Goal: Transaction & Acquisition: Purchase product/service

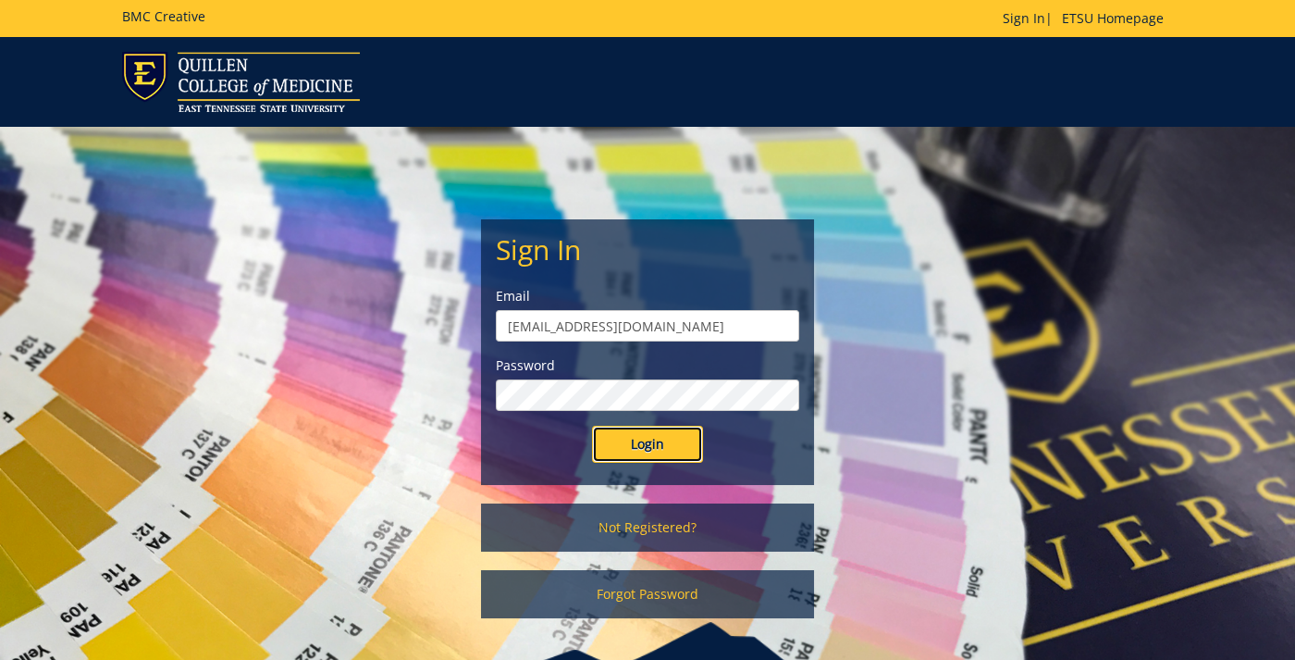
click at [618, 443] on input "Login" at bounding box center [647, 443] width 111 height 37
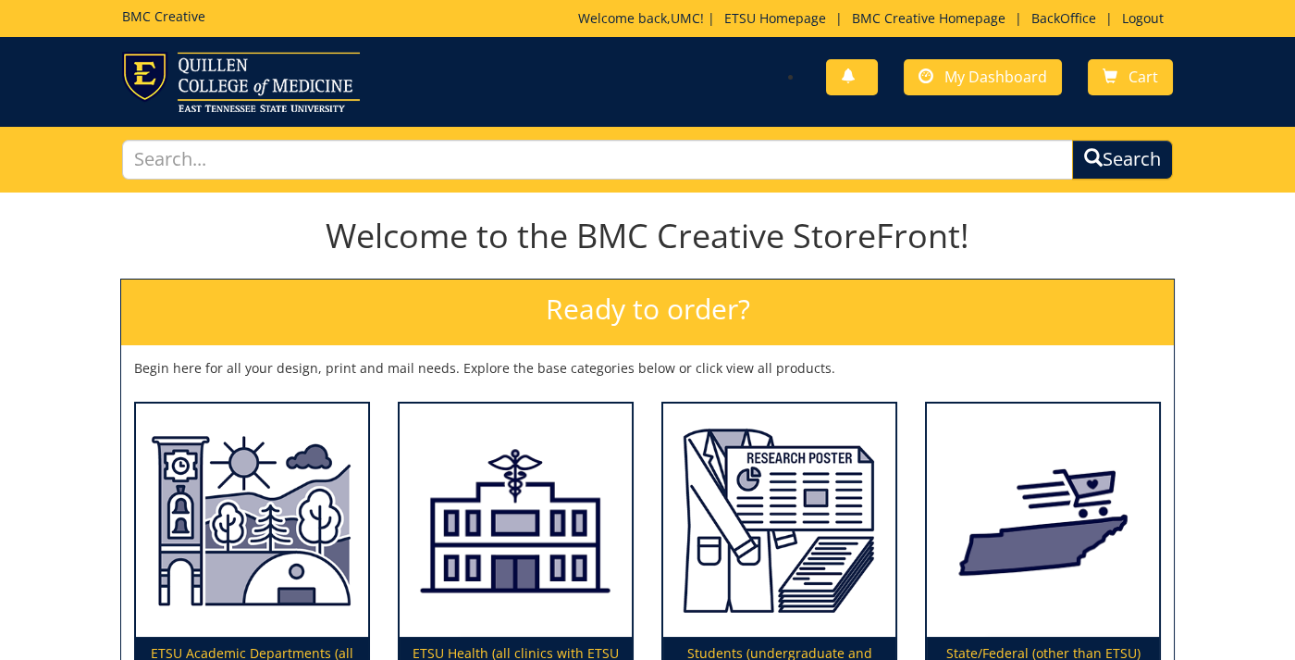
scroll to position [3, 0]
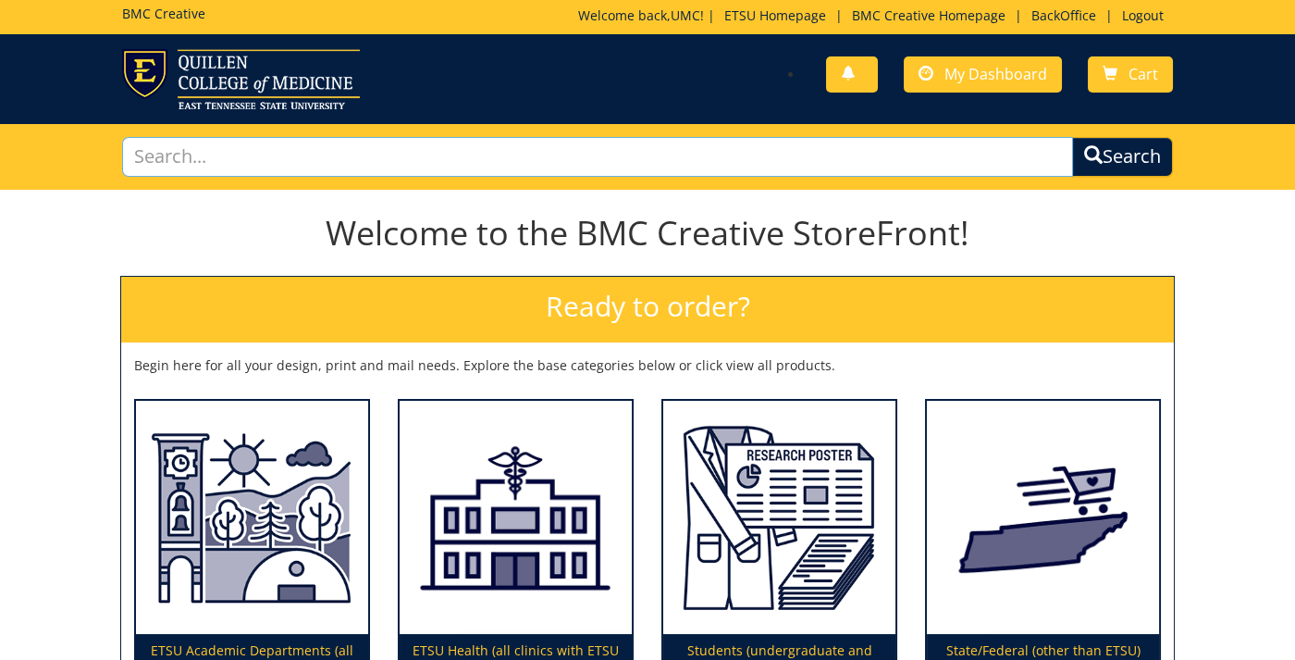
click at [463, 156] on input "text" at bounding box center [598, 157] width 952 height 40
type input "logo"
click at [1072, 137] on button "Search" at bounding box center [1122, 157] width 101 height 40
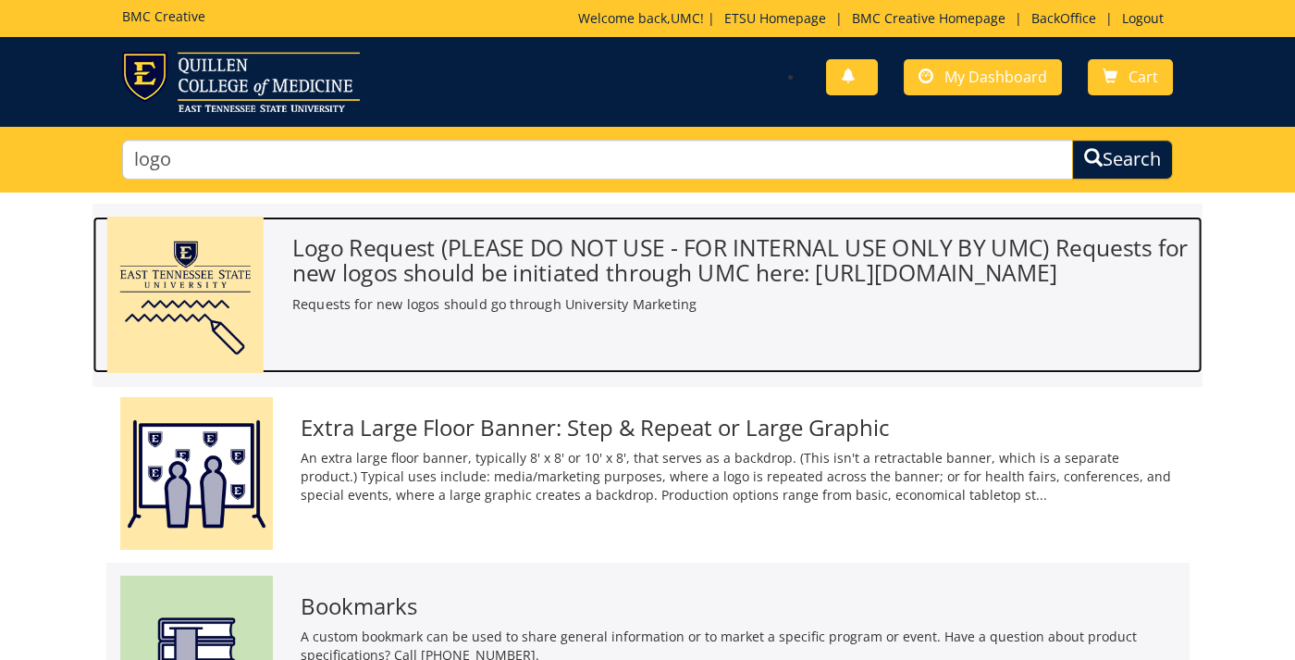
click at [524, 284] on h3 "Logo Request (PLEASE DO NOT USE - FOR INTERNAL USE ONLY BY UMC) Requests for ne…" at bounding box center [740, 260] width 896 height 50
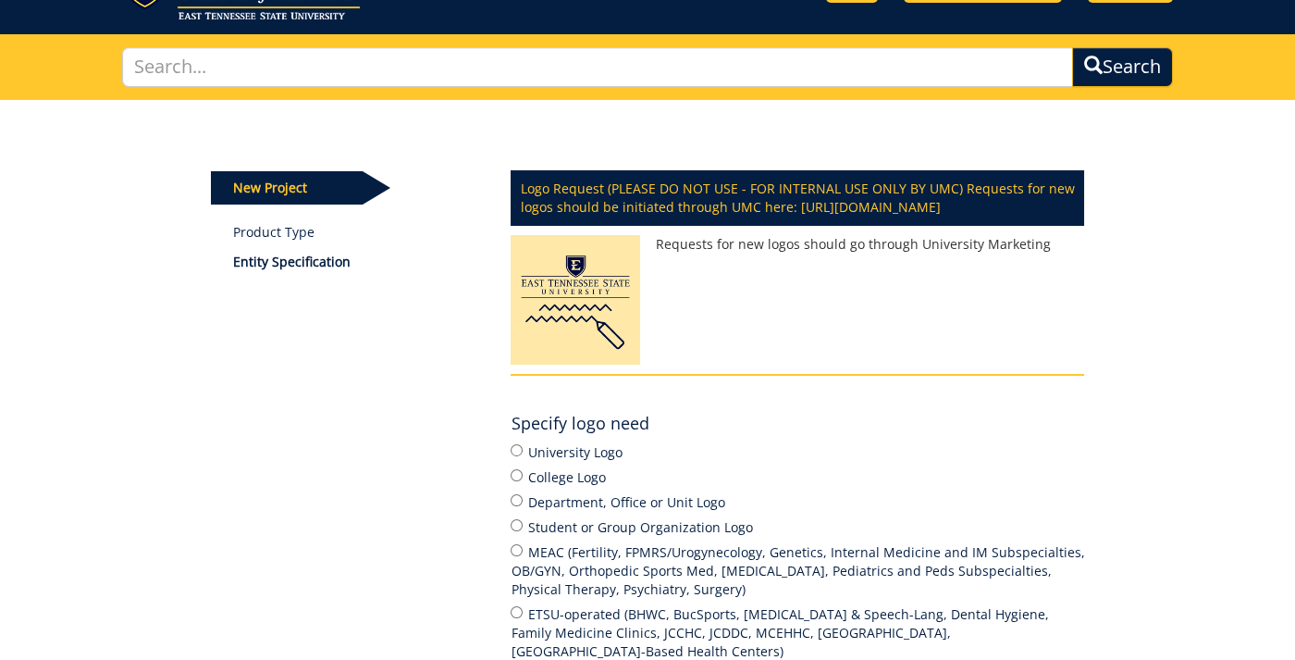
scroll to position [108, 0]
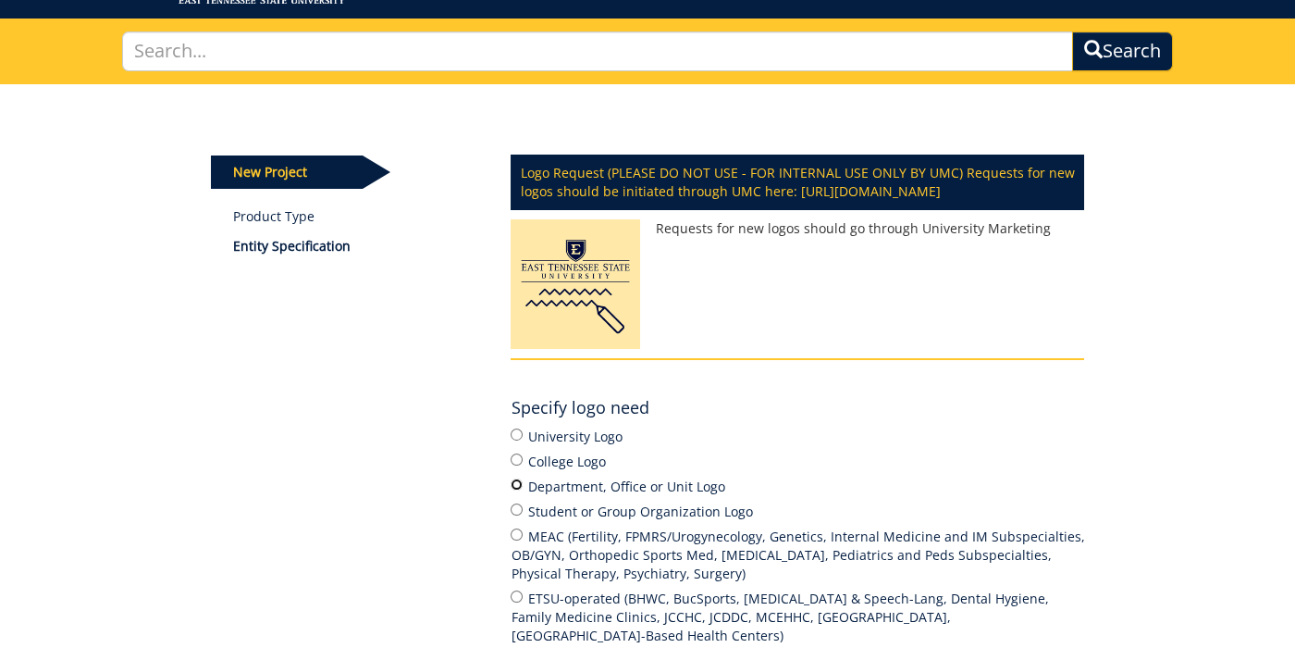
click at [518, 490] on input "Department, Office or Unit Logo" at bounding box center [517, 484] width 12 height 12
radio input "true"
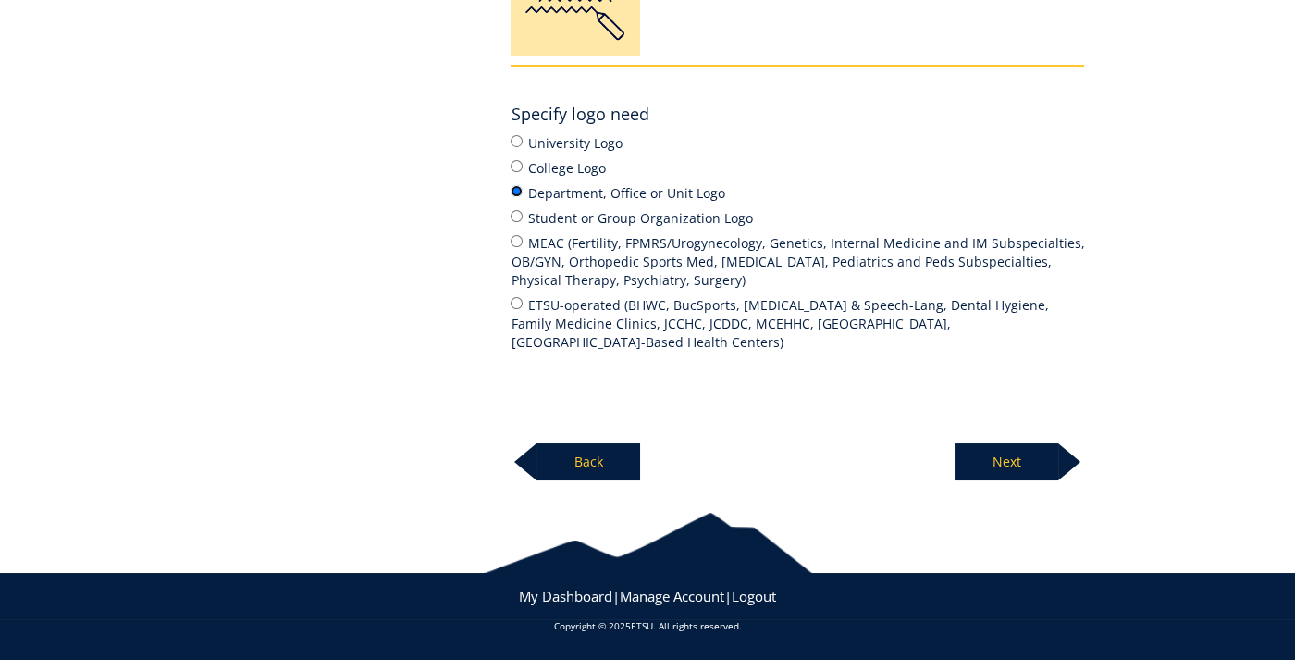
scroll to position [415, 0]
click at [1007, 469] on p "Next" at bounding box center [1007, 461] width 104 height 37
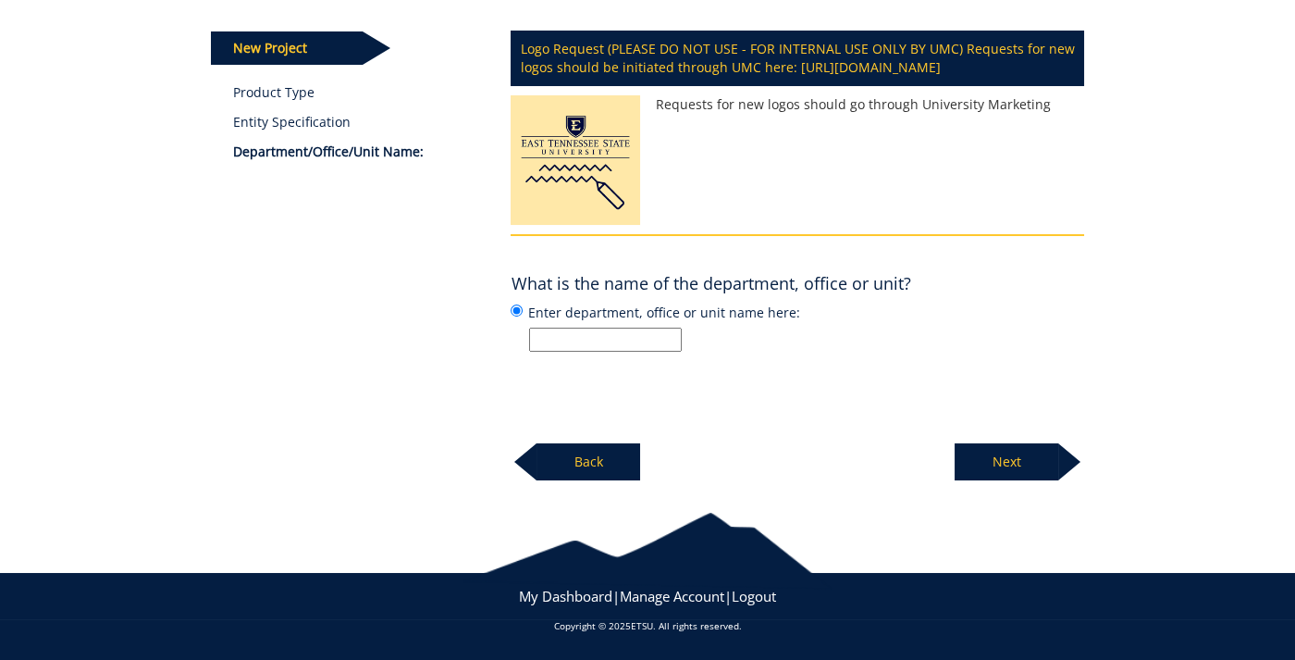
click at [581, 339] on input "Enter department, office or unit name here:" at bounding box center [605, 339] width 153 height 24
paste input "Pre Health Living and Learning Community"
type input "Pre Health Living and Learning Community"
click at [566, 346] on input "Enter department, office or unit name here:" at bounding box center [605, 339] width 153 height 24
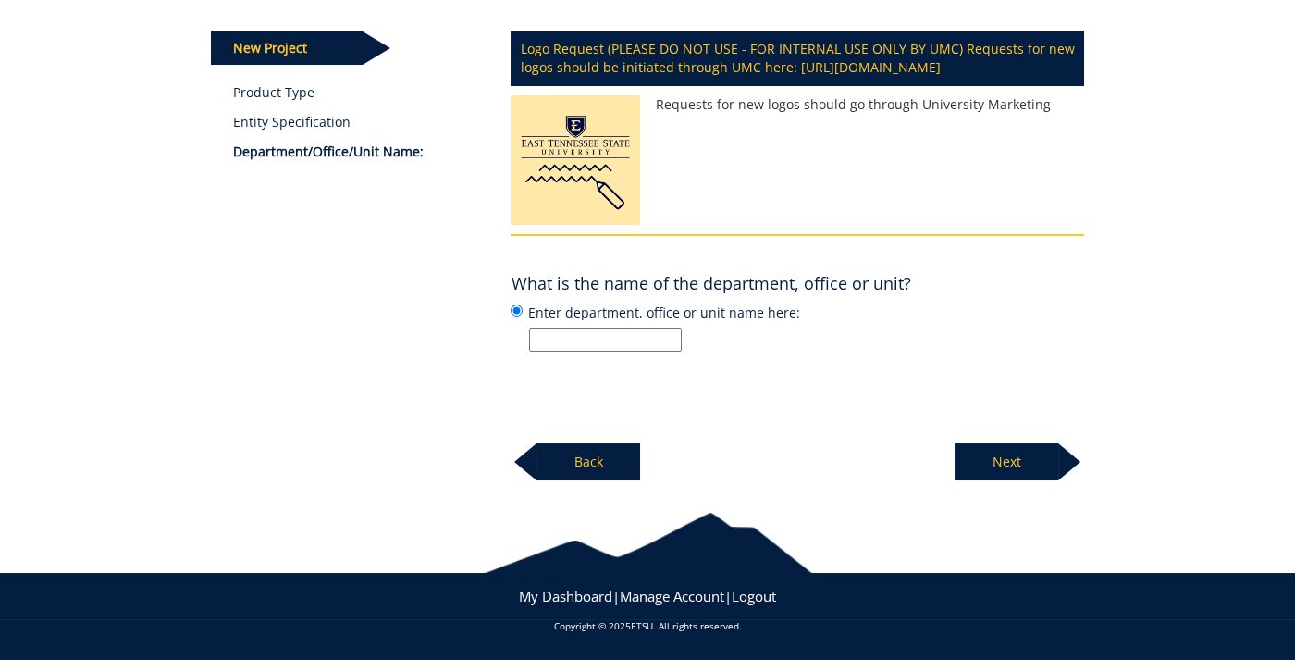
paste input "Pre-Health Living-Learning Community"
type input "Pre-Health Living-Learning Community"
click at [1019, 467] on p "Next" at bounding box center [1007, 461] width 104 height 37
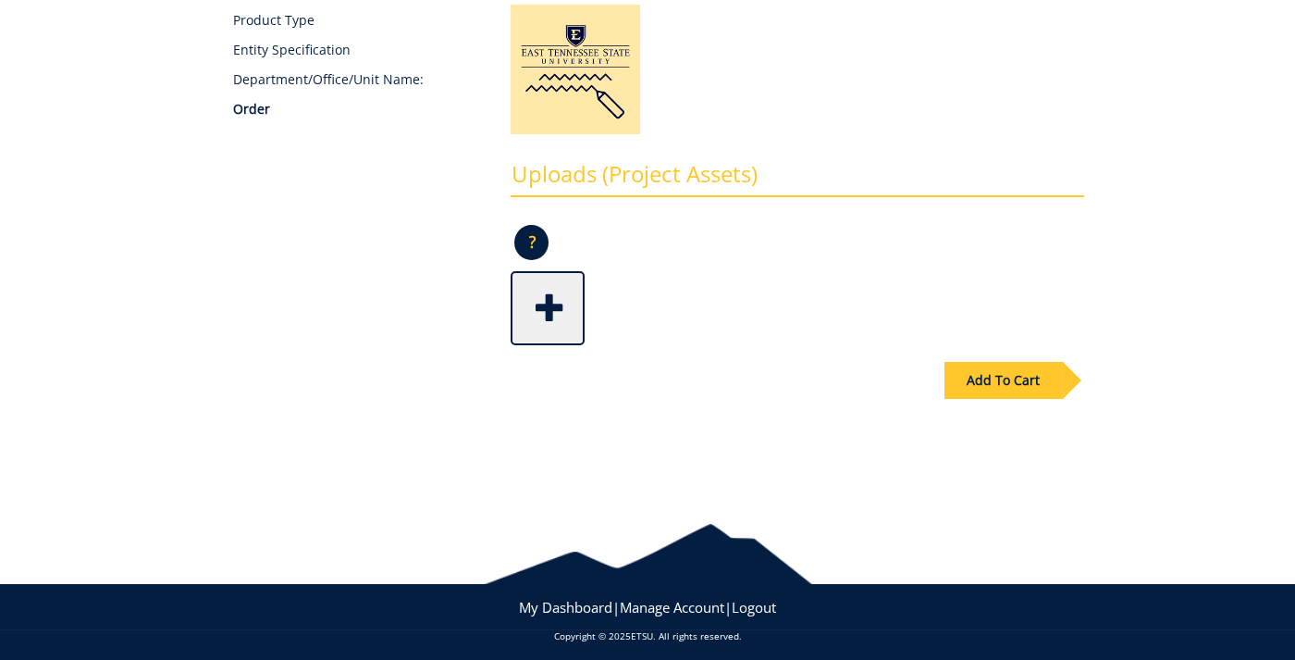
scroll to position [312, 0]
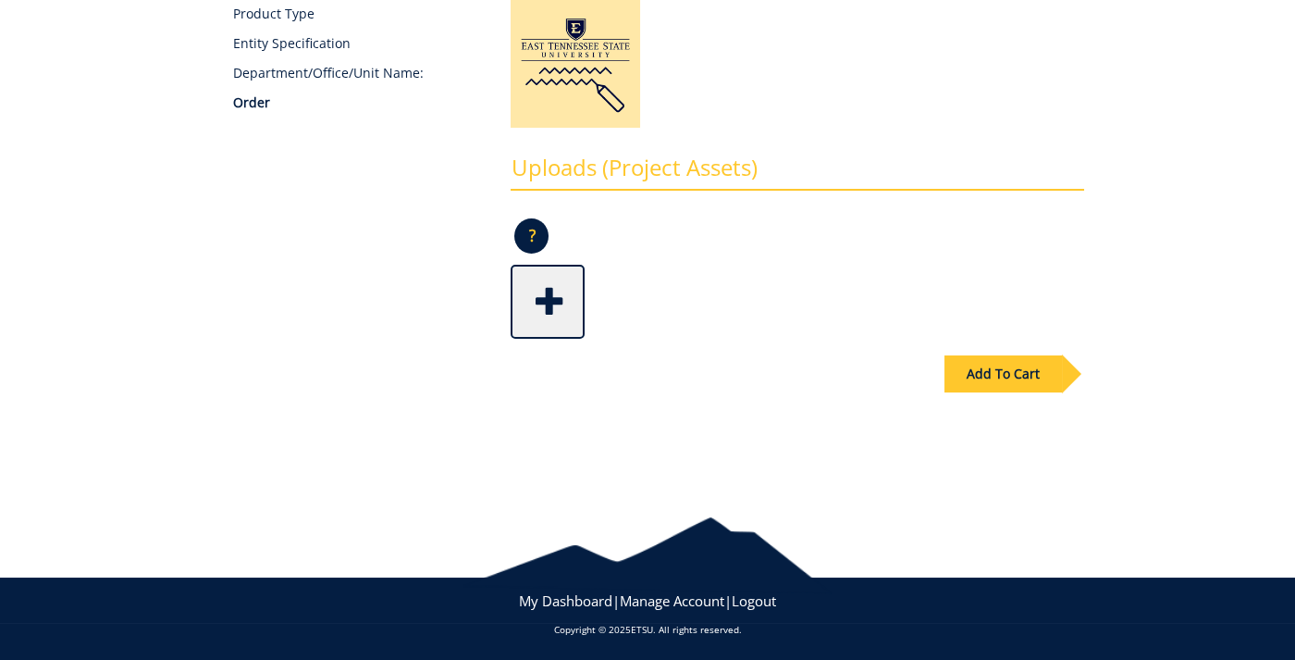
click at [988, 370] on div "Add To Cart" at bounding box center [1002, 373] width 117 height 37
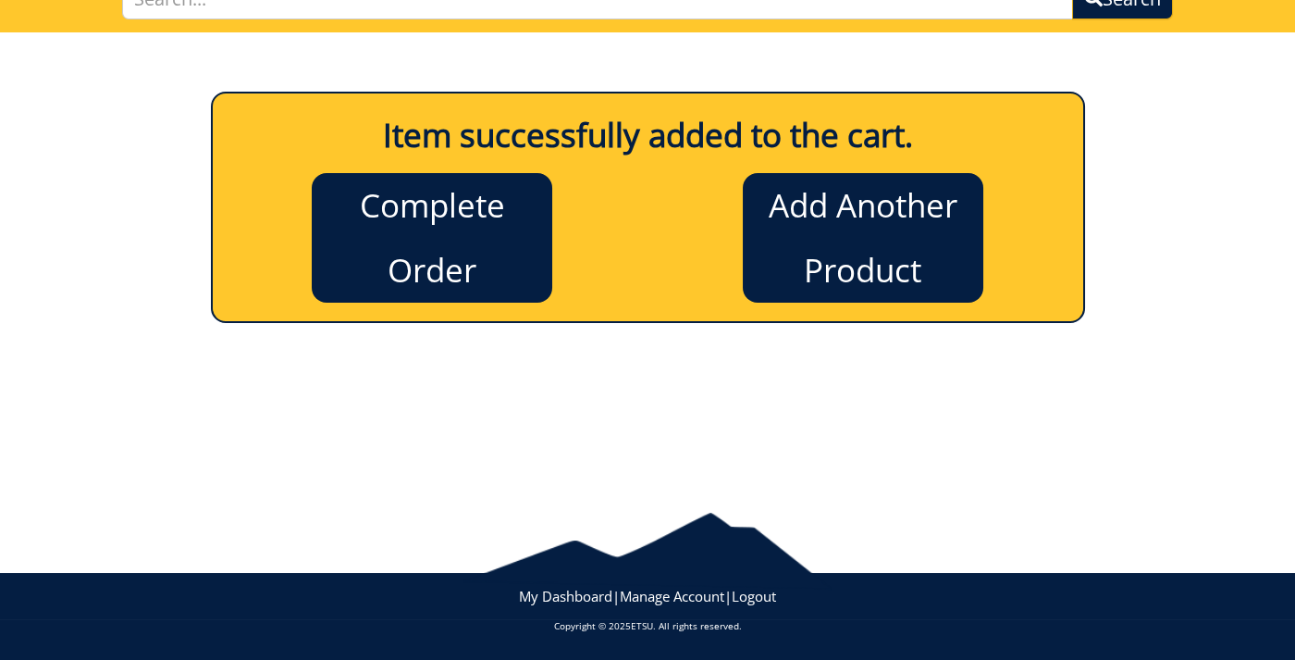
scroll to position [159, 0]
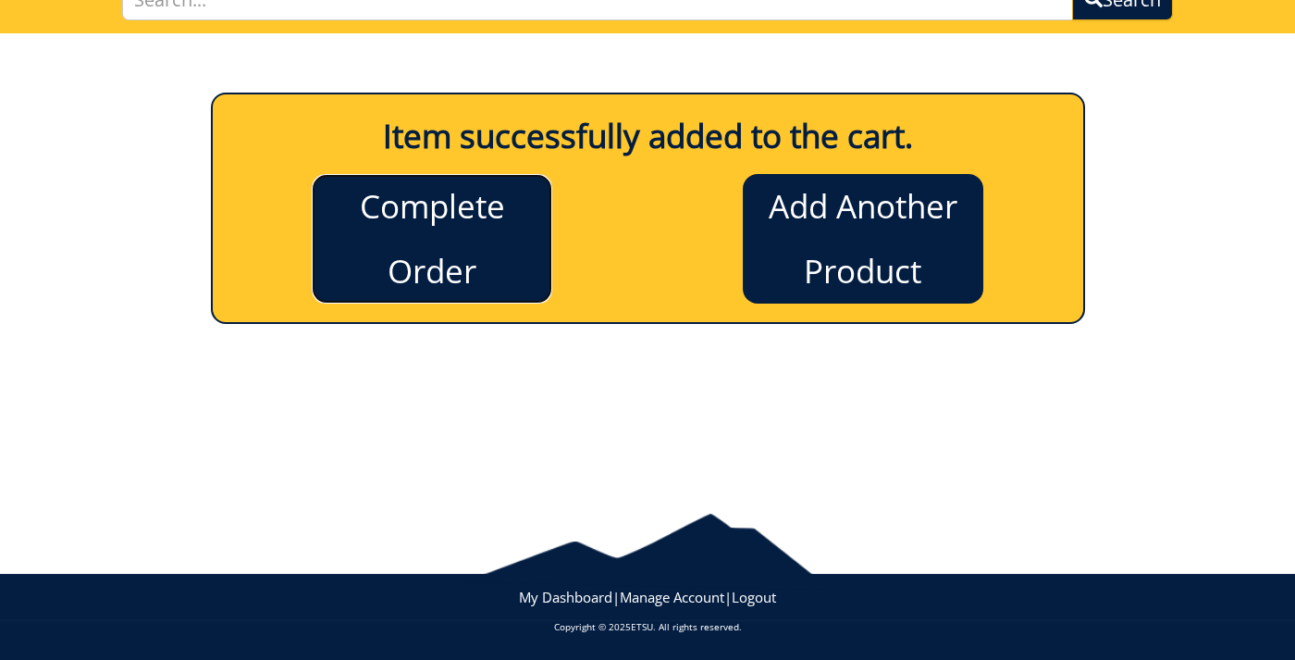
click at [481, 250] on link "Complete Order" at bounding box center [432, 238] width 240 height 129
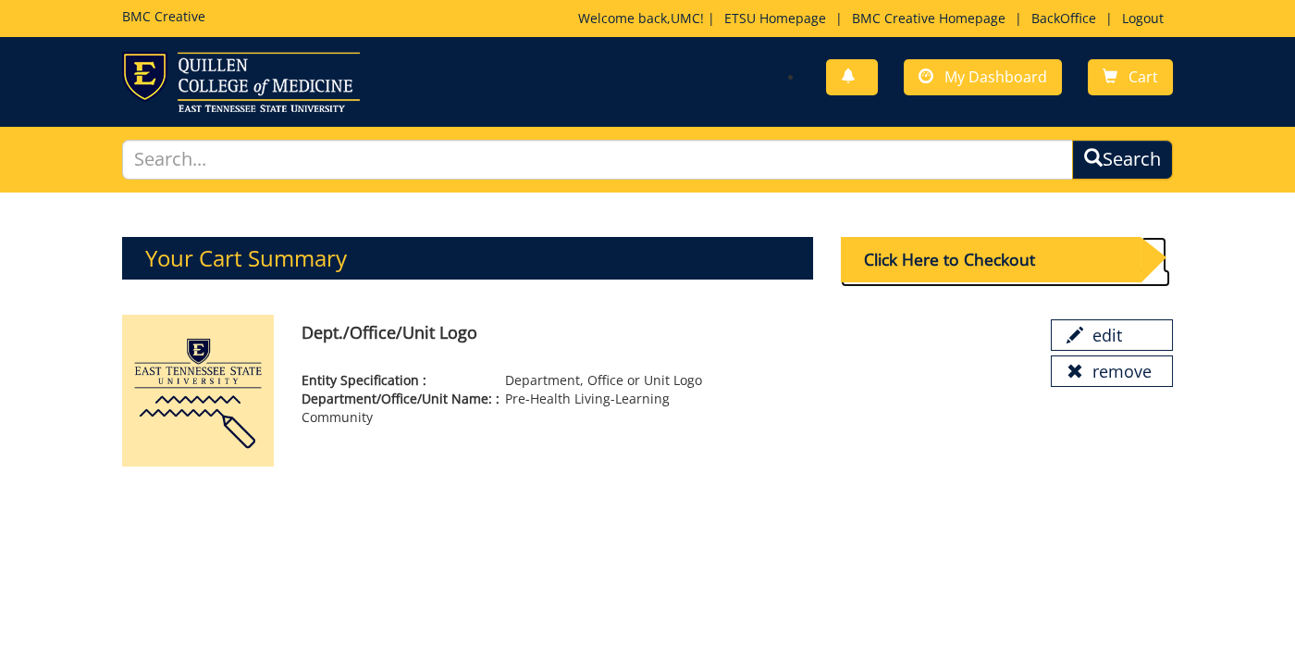
click at [941, 254] on div "Click Here to Checkout" at bounding box center [991, 259] width 300 height 45
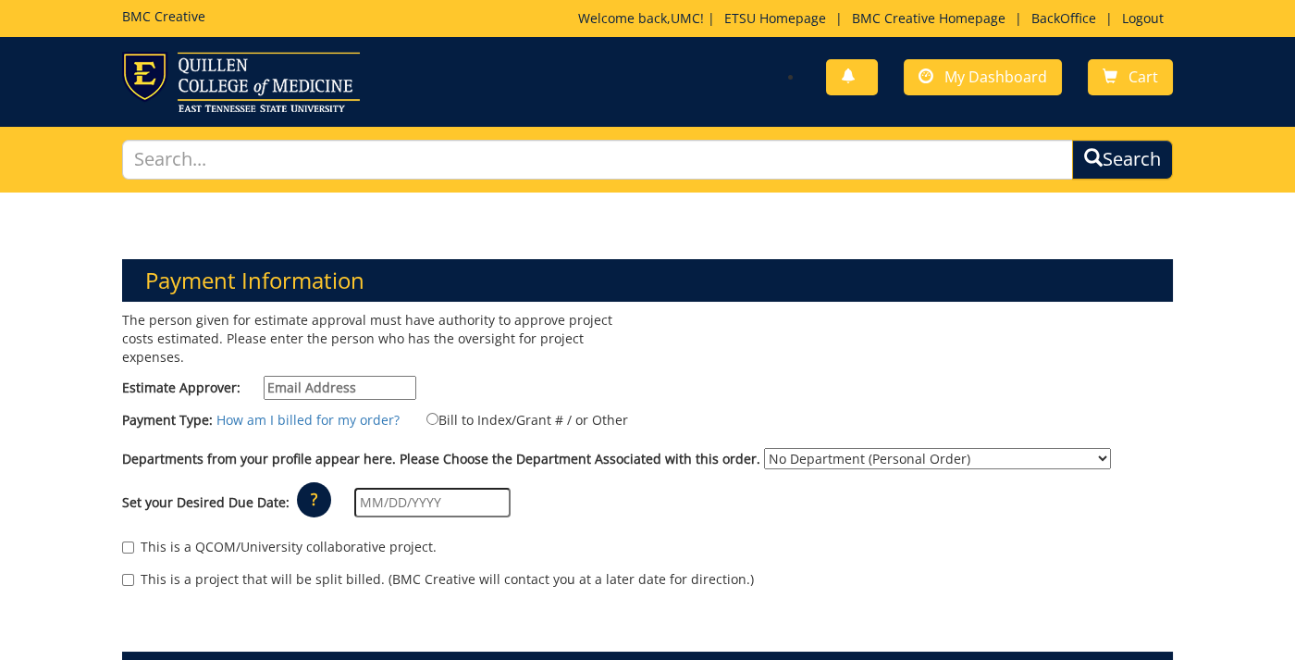
click at [328, 376] on input "Estimate Approver:" at bounding box center [340, 388] width 153 height 24
type input "[EMAIL_ADDRESS][DOMAIN_NAME]"
click at [426, 413] on input "Bill to Index/Grant # / or Other" at bounding box center [432, 419] width 12 height 12
radio input "true"
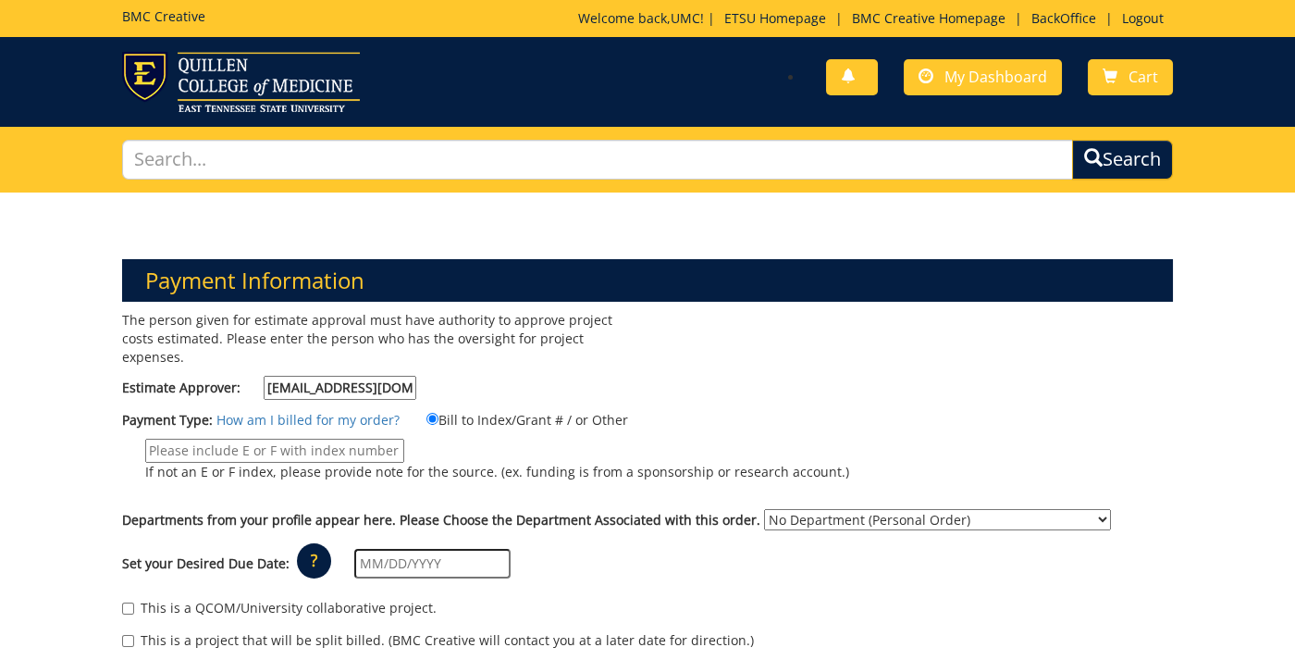
click at [235, 439] on input "If not an E or F index, please provide note for the source. (ex. funding is fro…" at bounding box center [274, 450] width 259 height 24
type input "N/A"
click at [764, 509] on select "No Department (Personal Order) Alumni (ALU) Arts and Sciences (CAS) Athletics (…" at bounding box center [937, 519] width 347 height 21
select select "264"
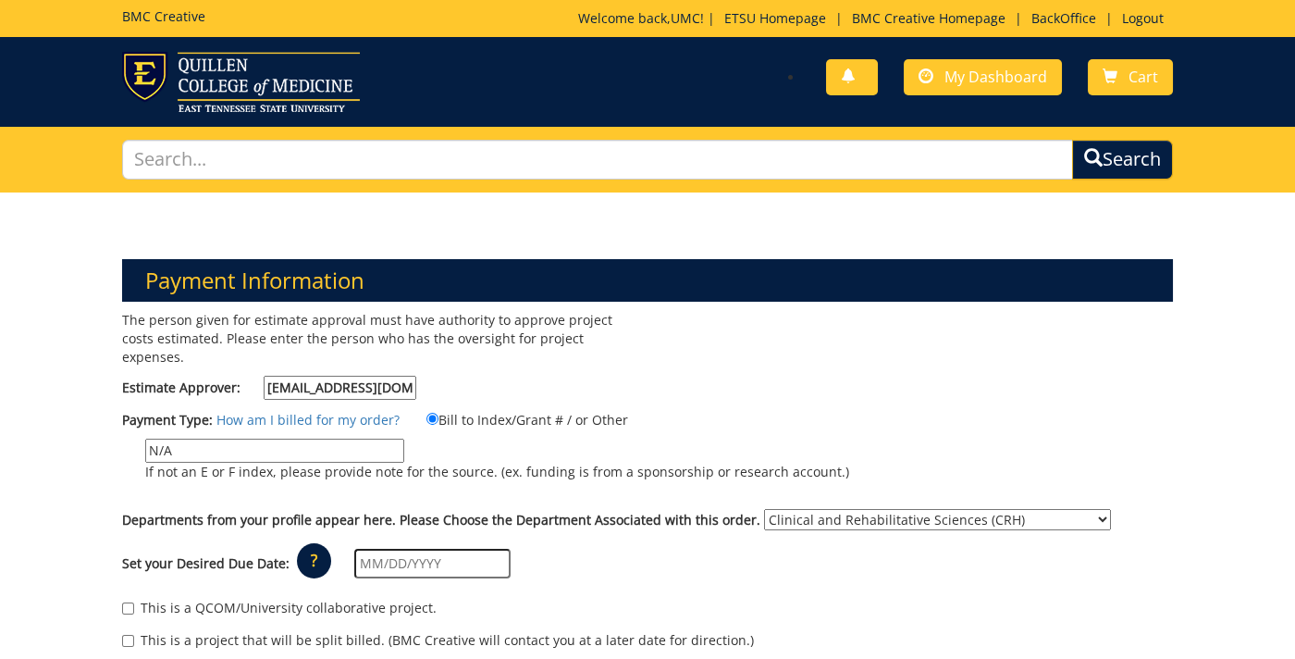
click option "Clinical and Rehabilitative Sciences (CRH)" at bounding box center [0, 0] width 0 height 0
click at [462, 549] on input "text" at bounding box center [432, 564] width 156 height 30
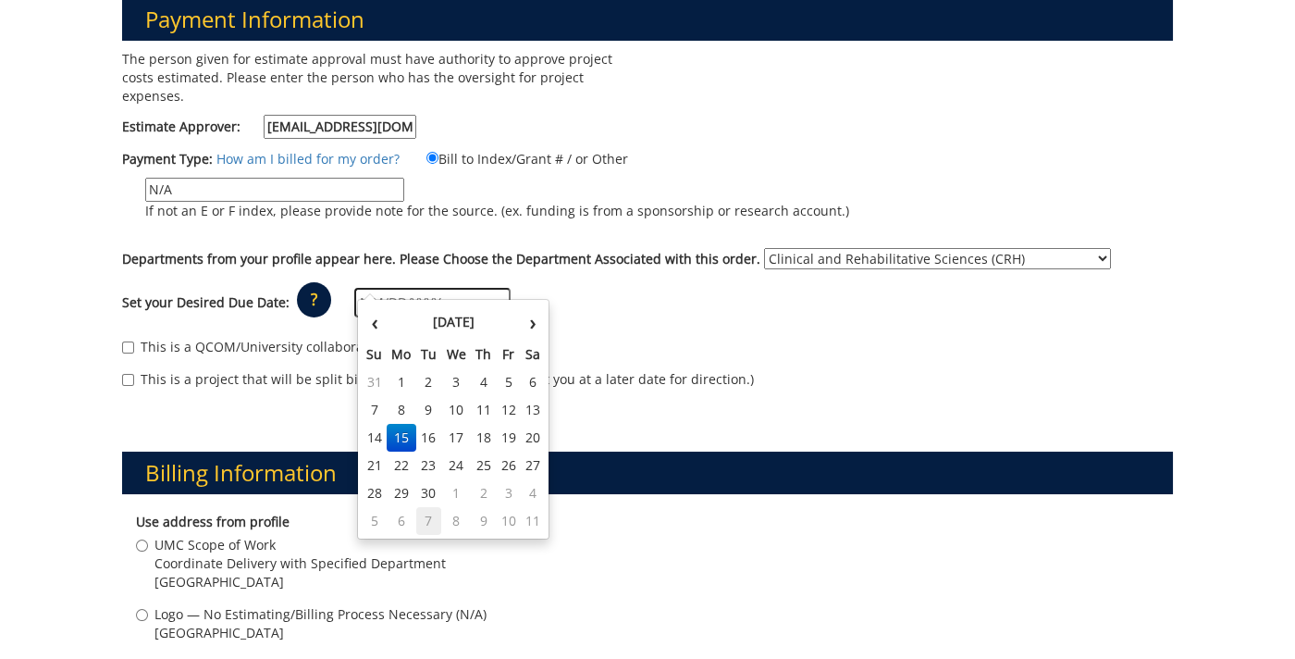
scroll to position [264, 0]
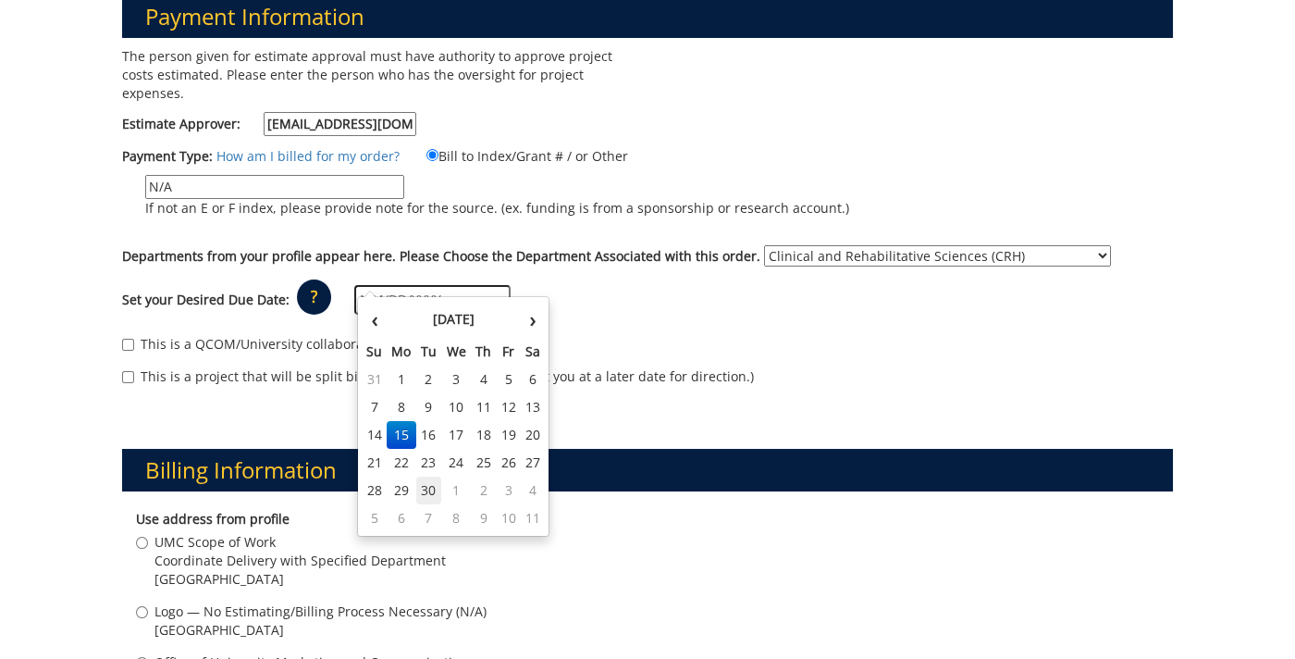
click at [430, 491] on td "30" at bounding box center [429, 490] width 26 height 28
type input "09/30/2025"
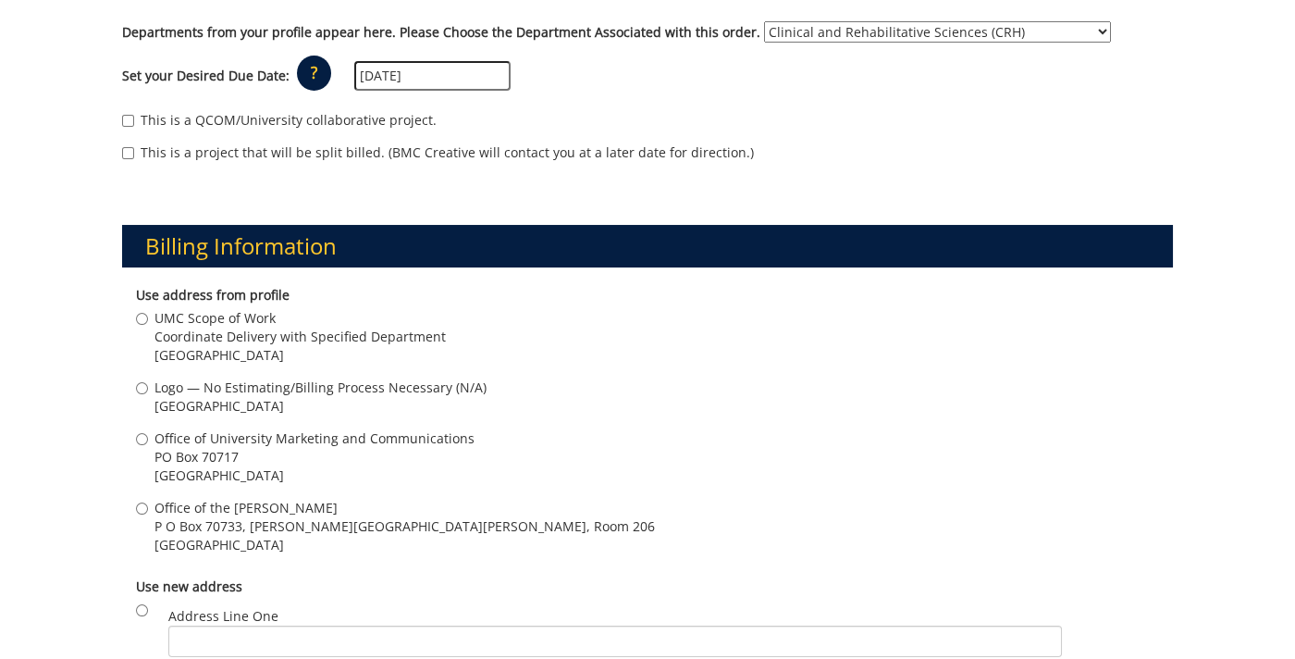
scroll to position [503, 0]
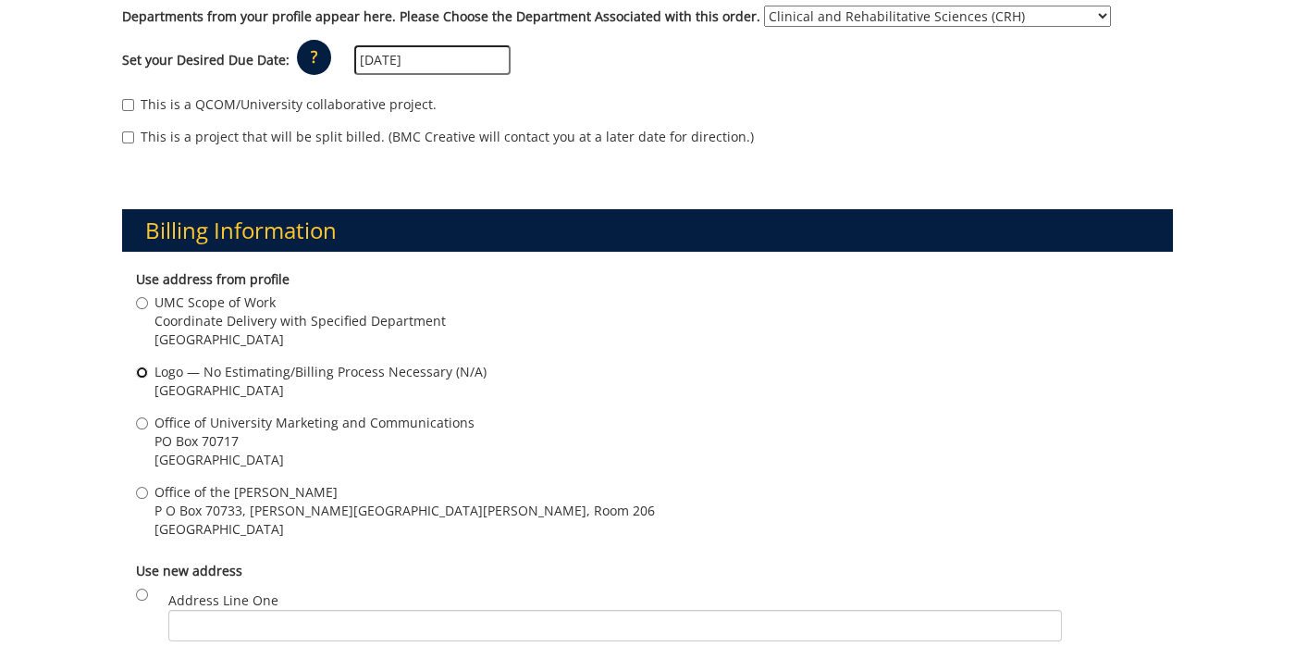
drag, startPoint x: 144, startPoint y: 355, endPoint x: 151, endPoint y: 364, distance: 11.3
click at [144, 366] on input "Logo — No Estimating/Billing Process Necessary (N/A) Johnson City , TN 37614" at bounding box center [142, 372] width 12 height 12
radio input "true"
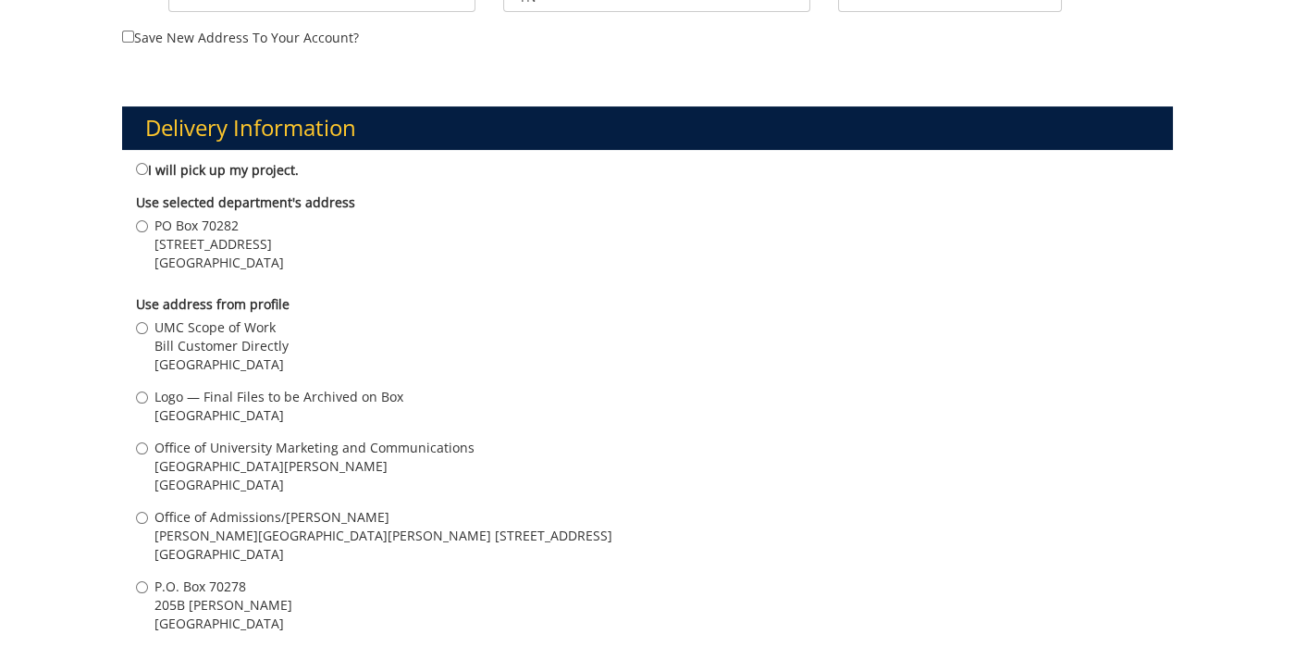
scroll to position [1278, 0]
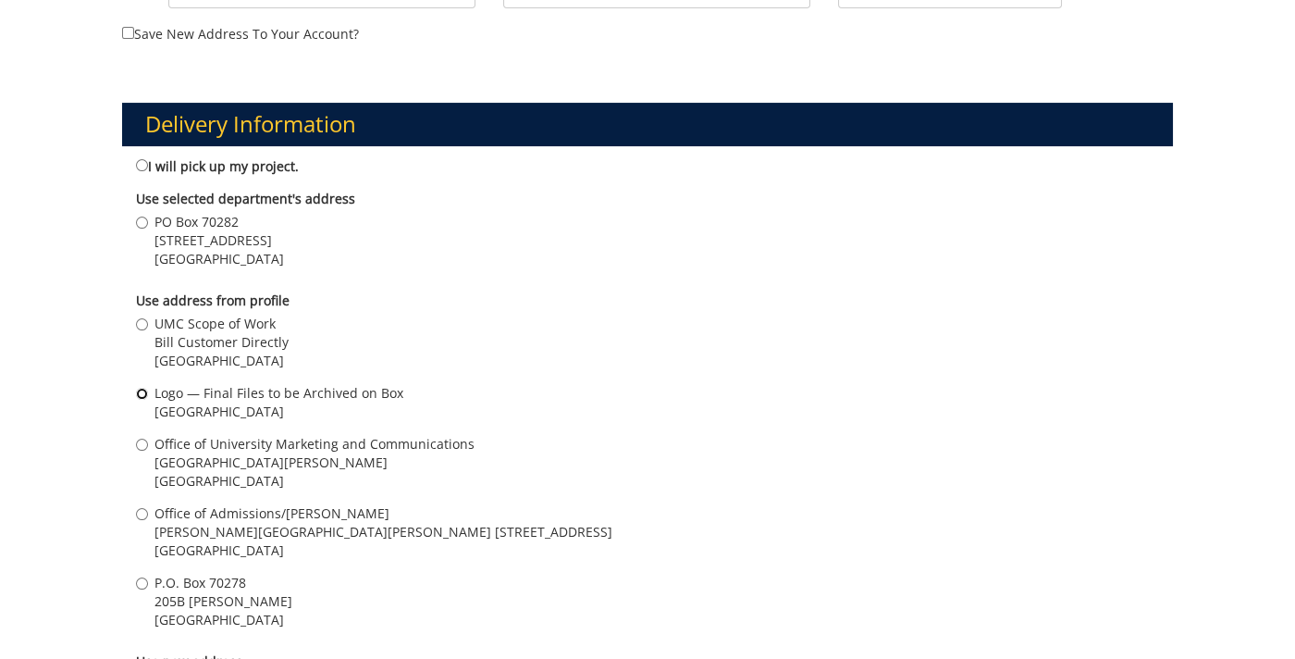
click at [142, 388] on input "Logo — Final Files to be Archived on Box Johnson City , TN 37614" at bounding box center [142, 394] width 12 height 12
radio input "true"
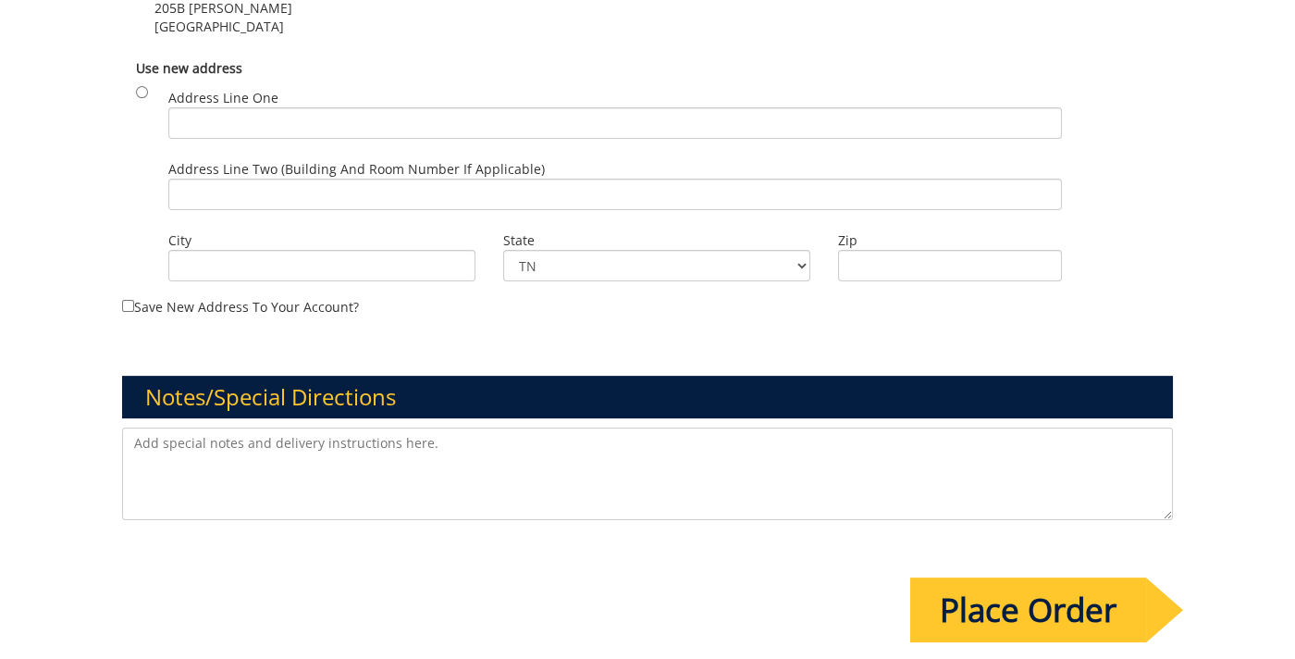
scroll to position [1878, 0]
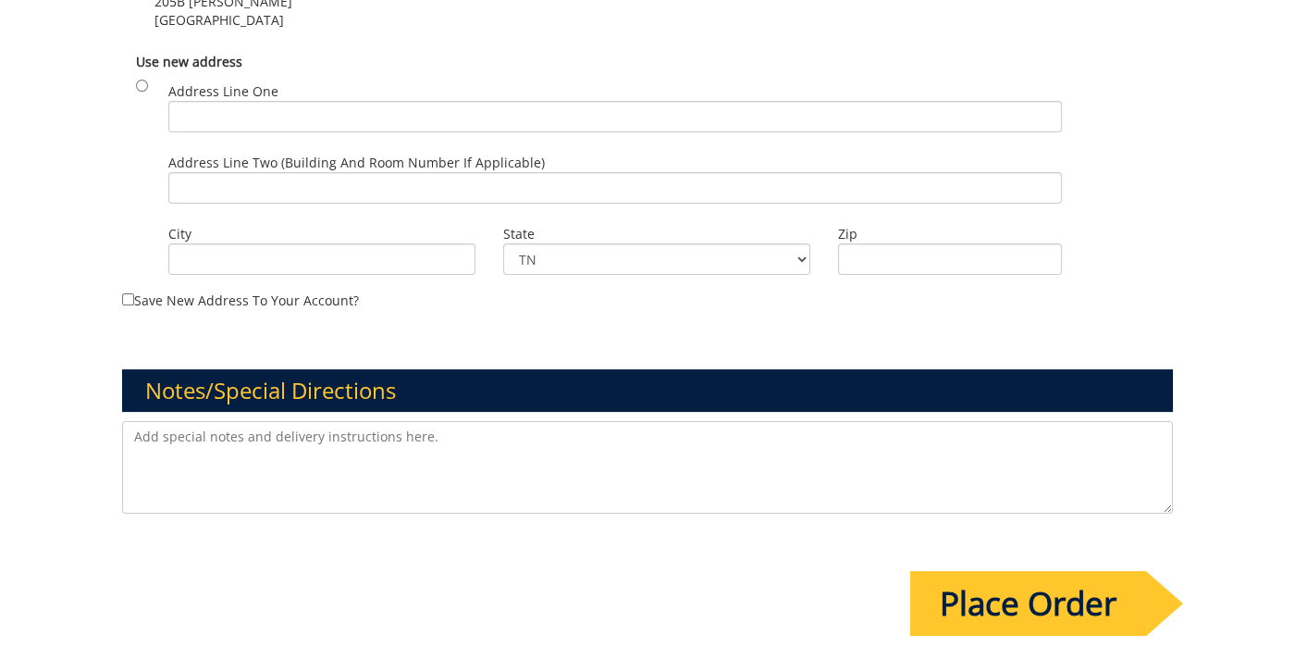
click at [256, 421] on textarea at bounding box center [648, 467] width 1052 height 92
paste textarea "Pre-Health Living-Learning Community"
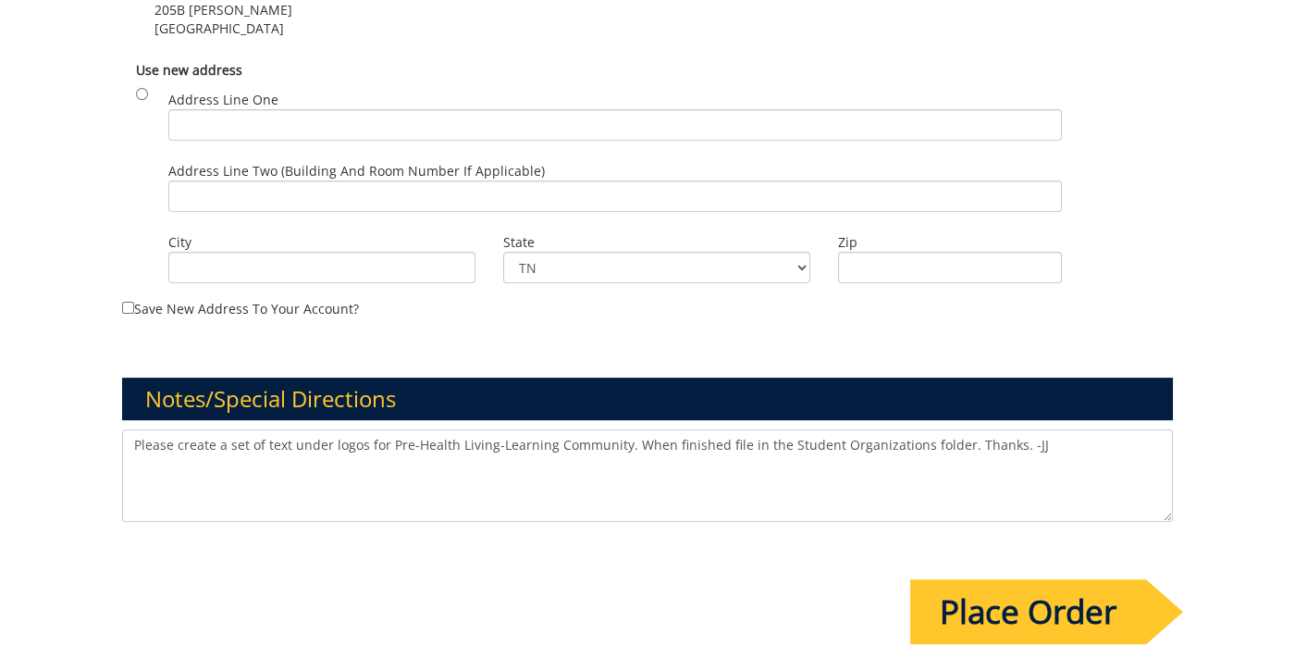
scroll to position [1868, 0]
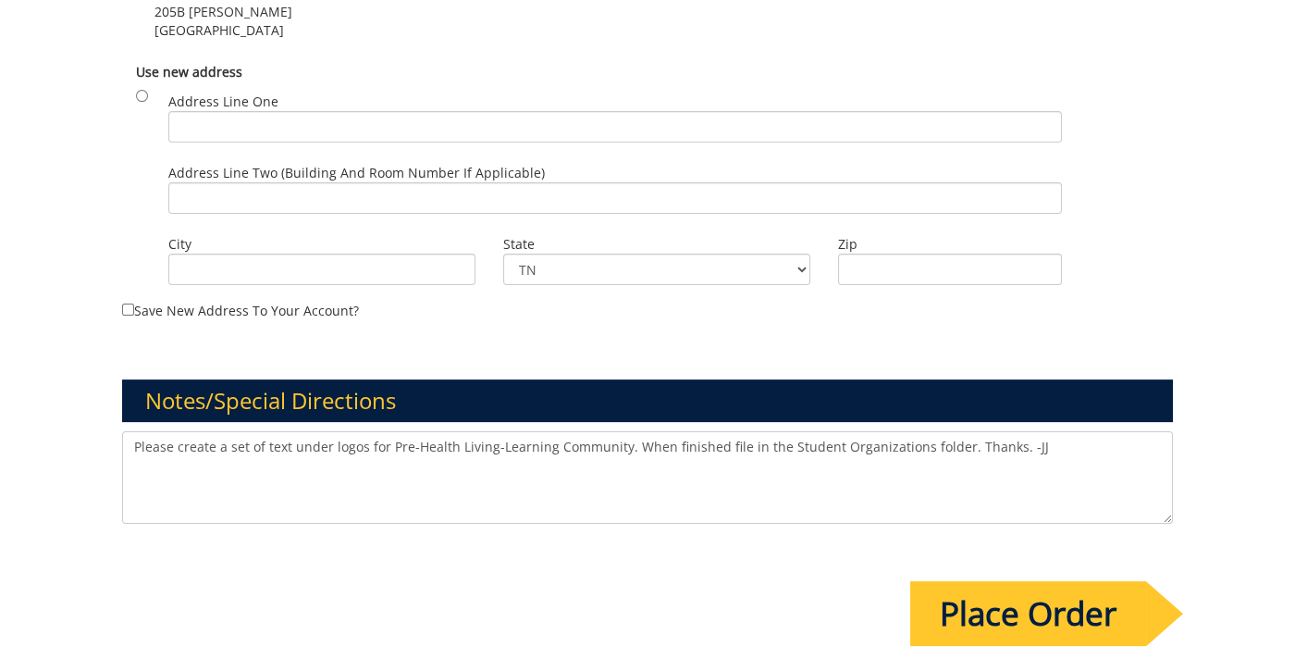
drag, startPoint x: 955, startPoint y: 424, endPoint x: 120, endPoint y: 417, distance: 834.3
click at [122, 431] on textarea "Please create a set of text under logos for Pre-Health Living-Learning Communit…" at bounding box center [648, 477] width 1052 height 92
click at [710, 433] on textarea "Please create a set of text under logos for Pre-Health Living-Learning Communit…" at bounding box center [648, 477] width 1052 height 92
drag, startPoint x: 745, startPoint y: 425, endPoint x: 746, endPoint y: 452, distance: 26.9
click at [745, 431] on textarea "Please create a set of text under logos for Pre-Health Living-Learning Communit…" at bounding box center [648, 477] width 1052 height 92
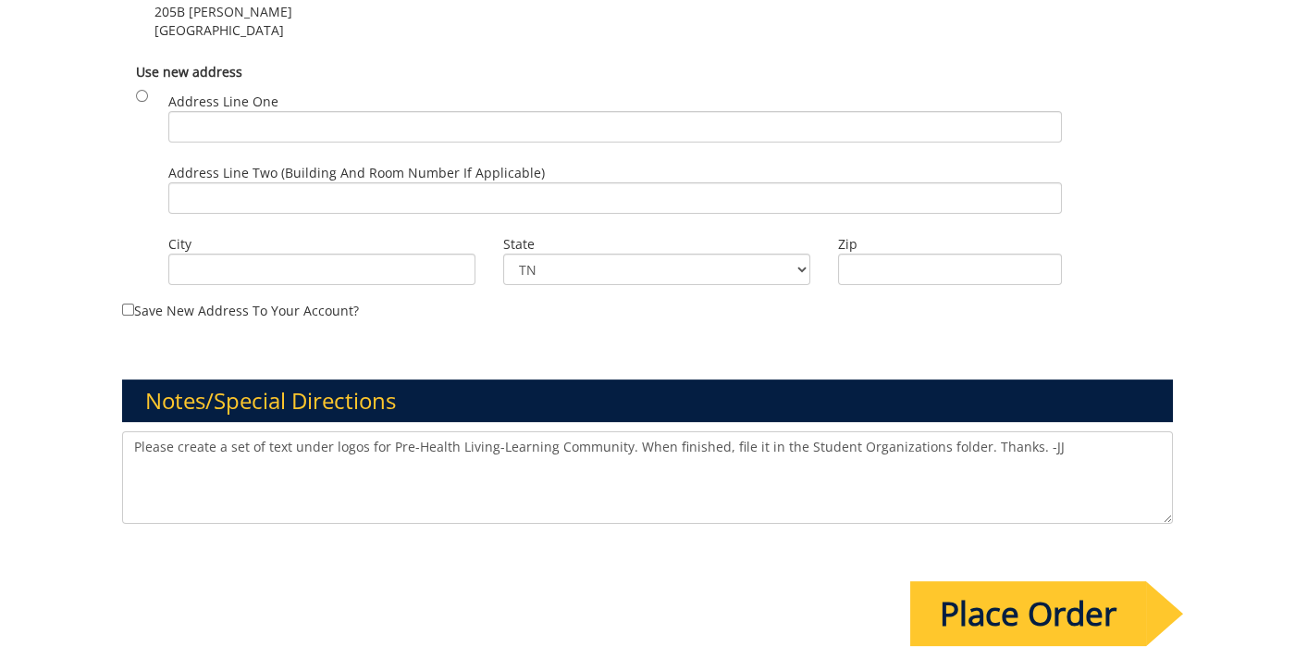
type textarea "Please create a set of text under logos for Pre-Health Living-Learning Communit…"
click at [1025, 593] on input "Place Order" at bounding box center [1028, 613] width 236 height 65
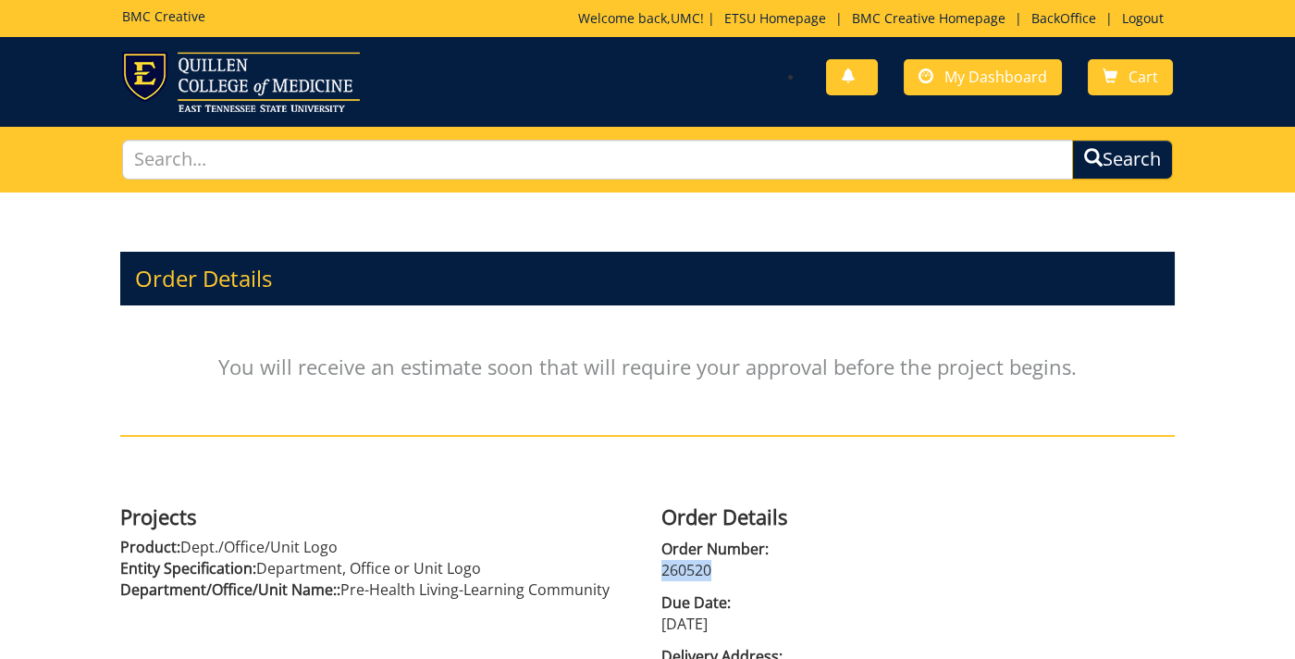
drag, startPoint x: 711, startPoint y: 566, endPoint x: 653, endPoint y: 564, distance: 58.3
click at [649, 568] on div "Order Details Order Number: 260520 Due Date: 09/30/2025 Delivery Address: Logo …" at bounding box center [917, 602] width 541 height 213
copy p "260520"
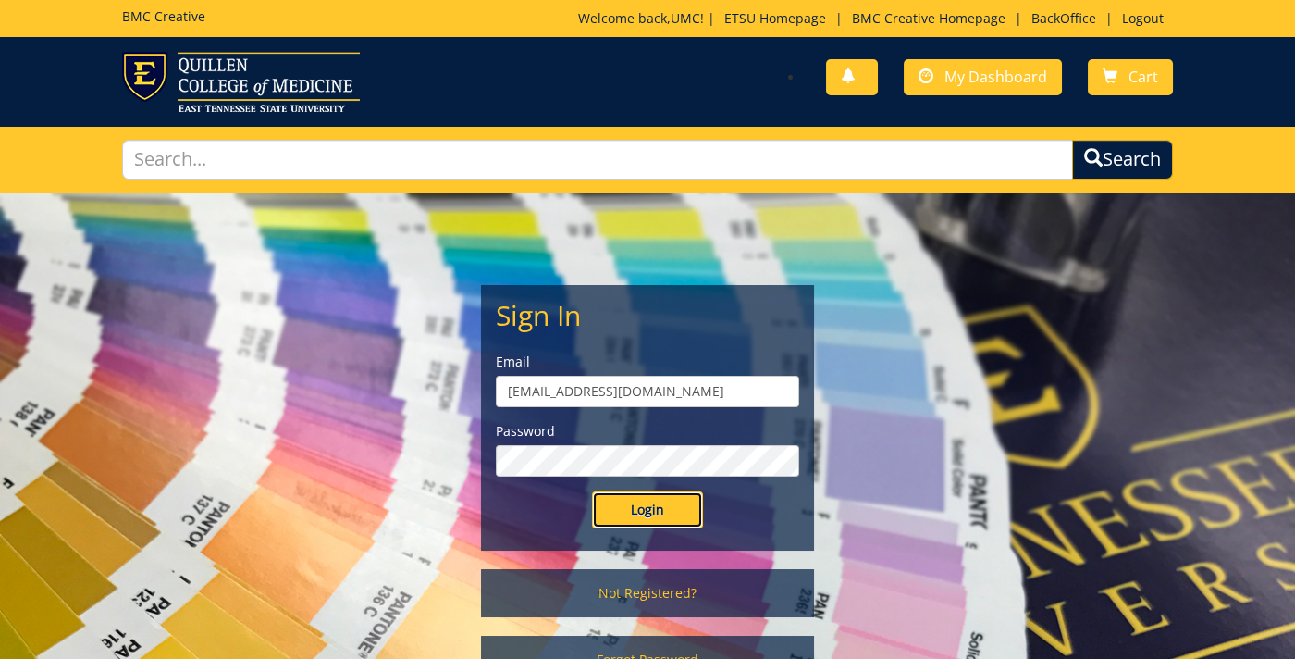
click at [645, 518] on input "Login" at bounding box center [647, 509] width 111 height 37
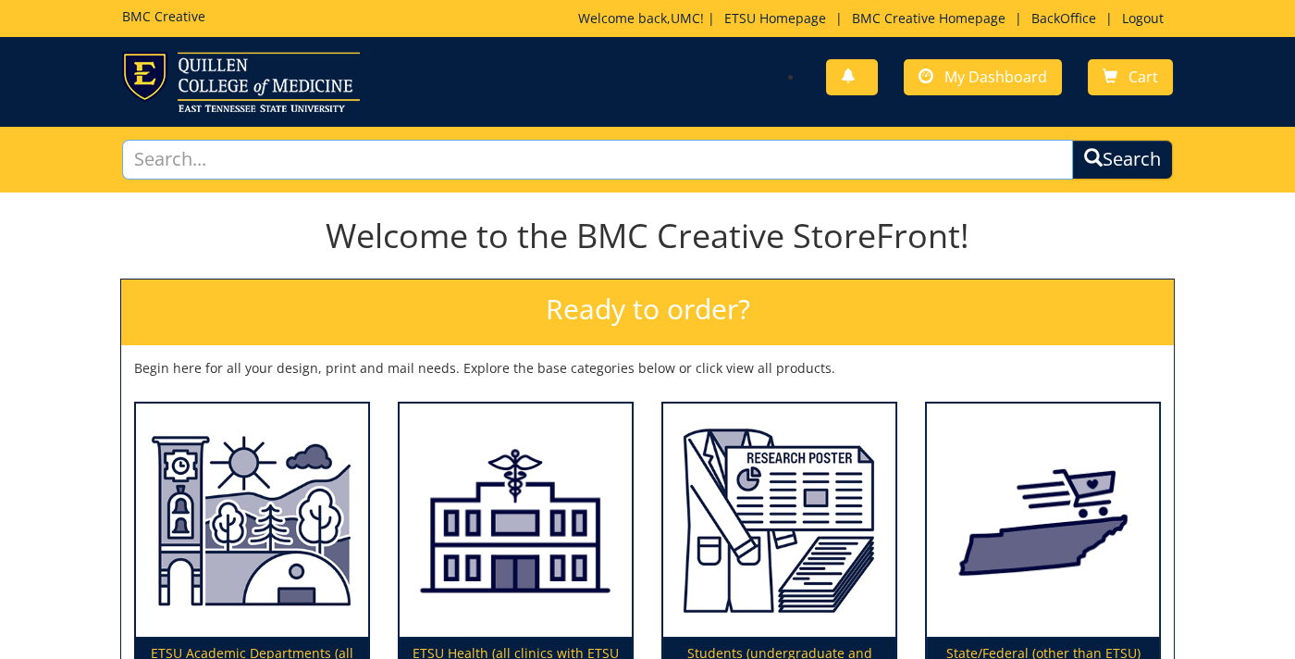
click at [335, 149] on input "text" at bounding box center [598, 160] width 952 height 40
type input "logo"
click at [1072, 140] on button "Search" at bounding box center [1122, 160] width 101 height 40
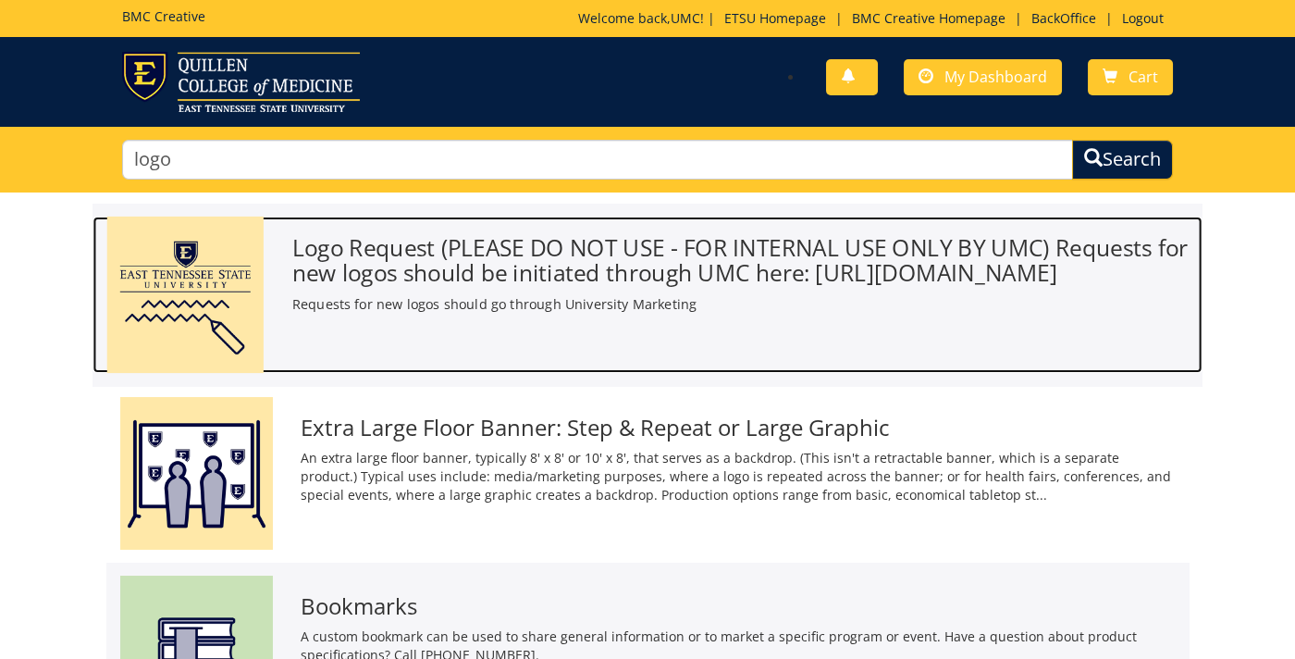
click at [451, 285] on h3 "Logo Request (PLEASE DO NOT USE - FOR INTERNAL USE ONLY BY UMC) Requests for ne…" at bounding box center [740, 260] width 896 height 50
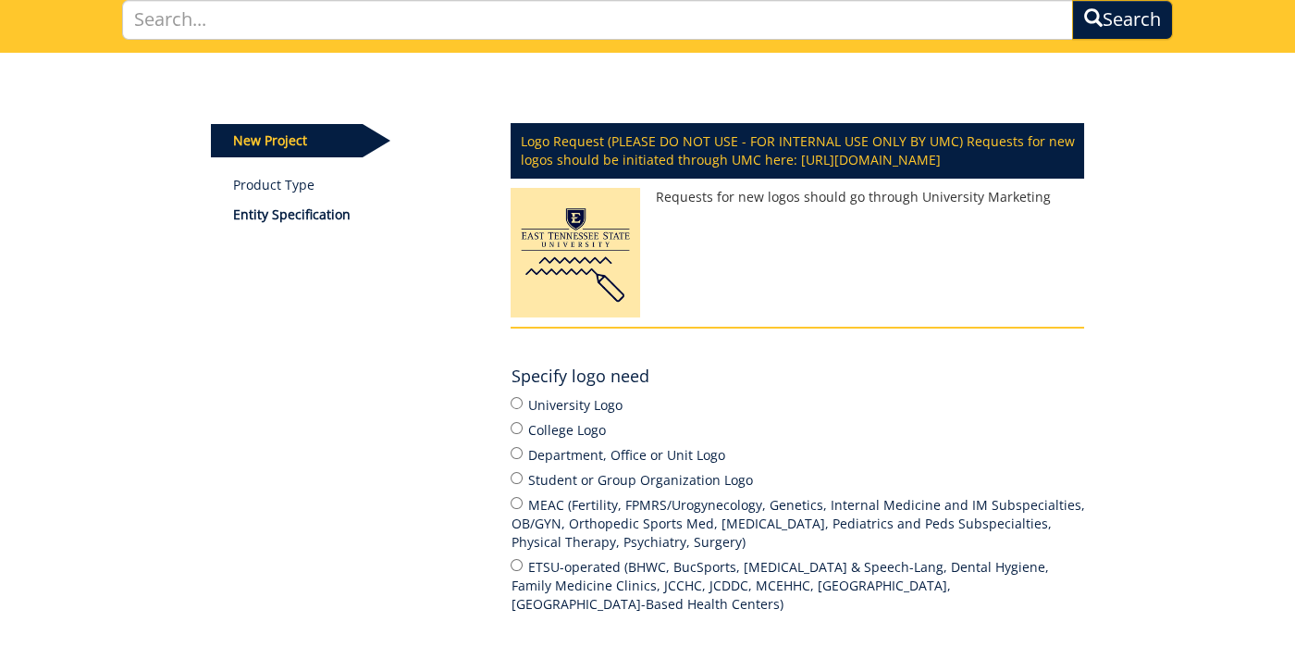
scroll to position [186, 0]
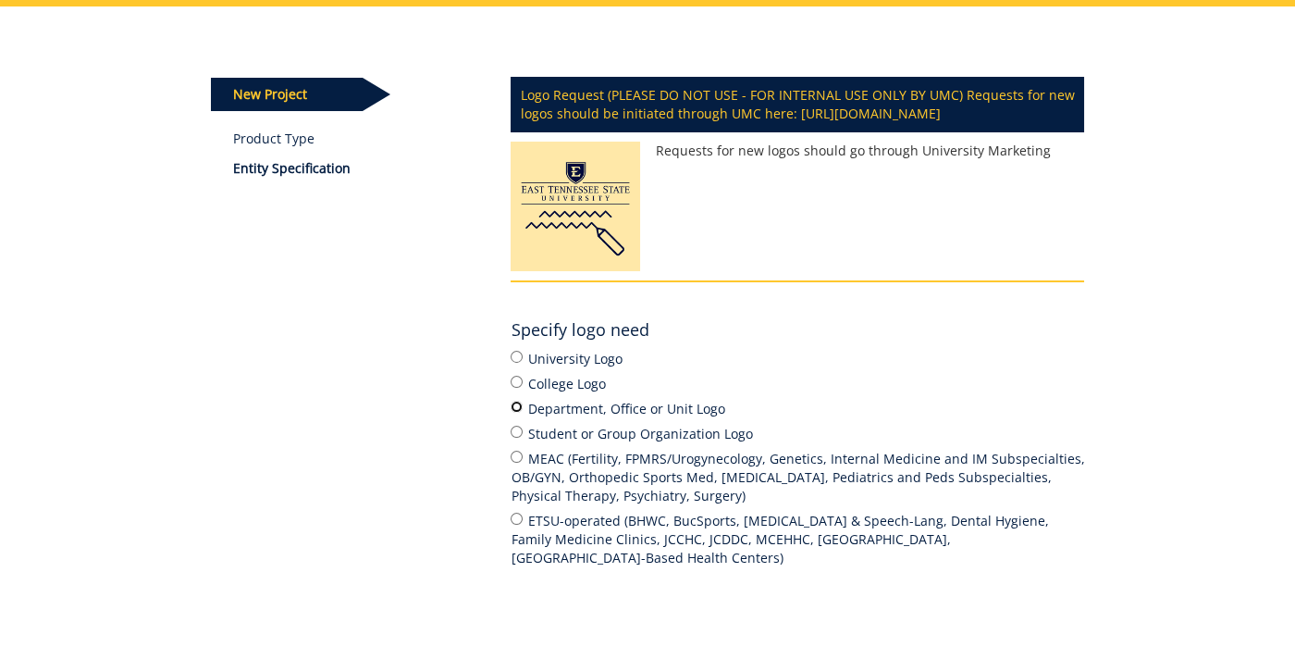
click at [515, 413] on input "Department, Office or Unit Logo" at bounding box center [517, 407] width 12 height 12
radio input "true"
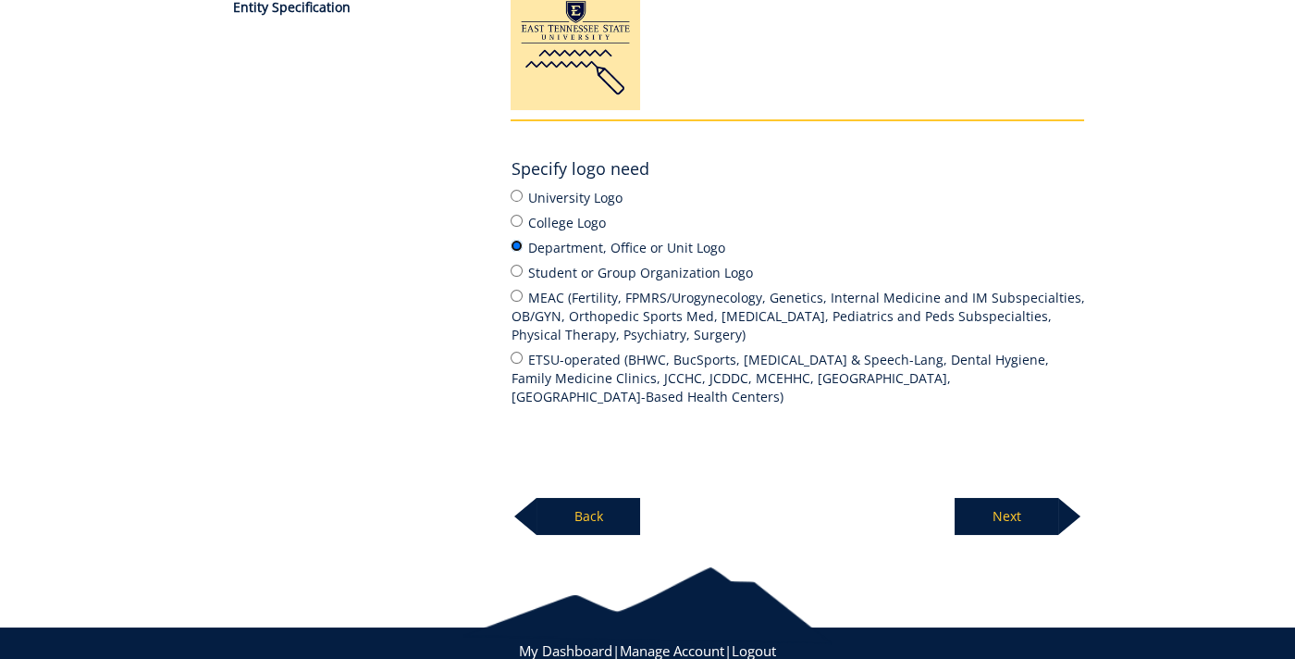
scroll to position [416, 0]
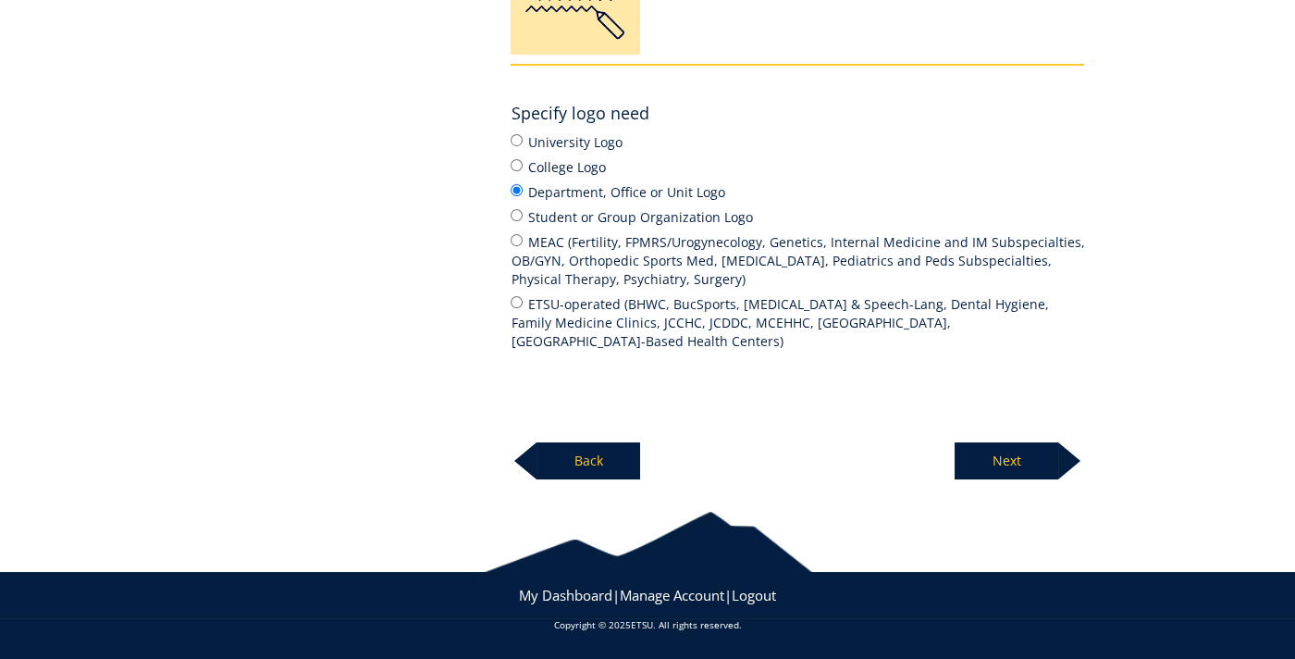
click at [1015, 468] on p "Next" at bounding box center [1007, 460] width 104 height 37
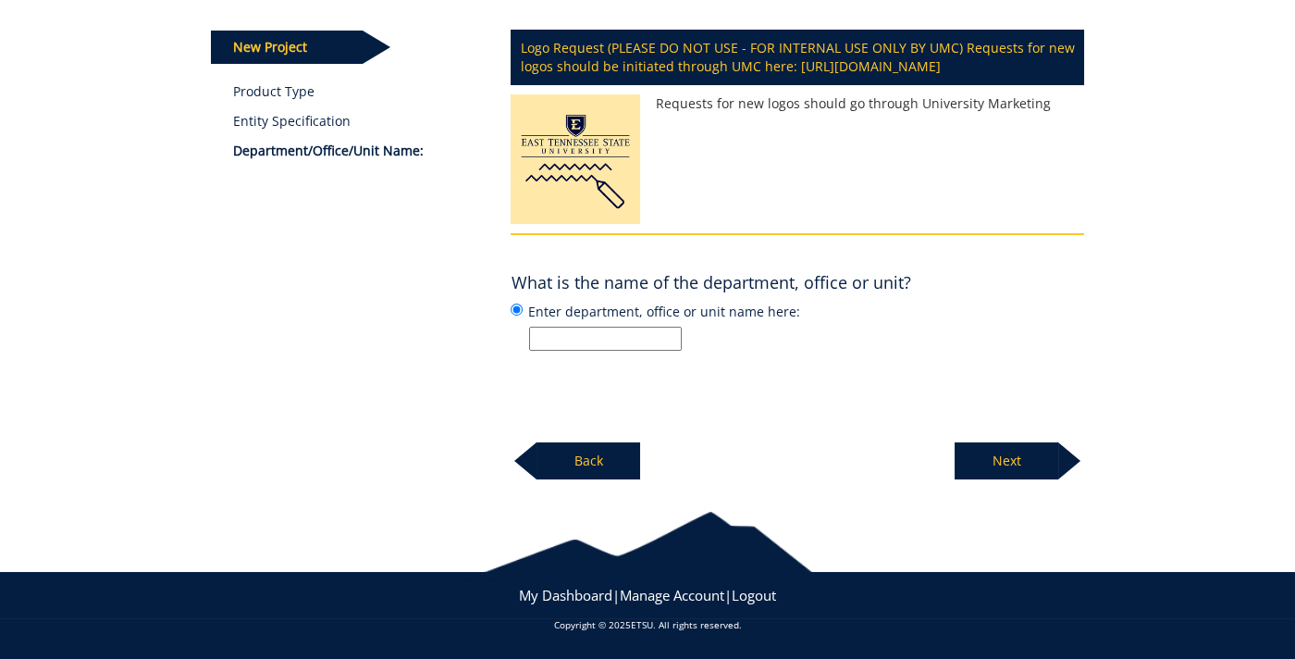
scroll to position [250, 0]
click at [555, 329] on input "Enter department, office or unit name here:" at bounding box center [605, 339] width 153 height 24
paste input "[PERSON_NAME] College of Education and Human Development Office of Student Succ…"
type input "[PERSON_NAME] College of Education and Human Development Office of Student Succ…"
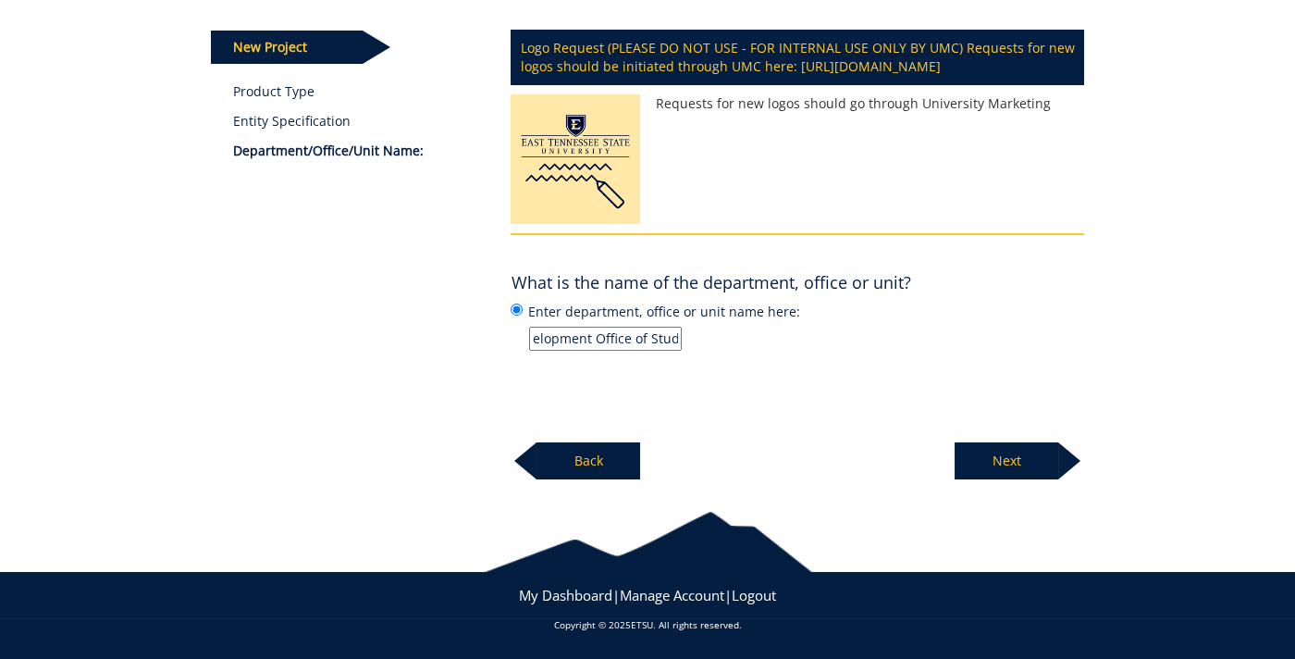
click at [1008, 474] on p "Next" at bounding box center [1007, 460] width 104 height 37
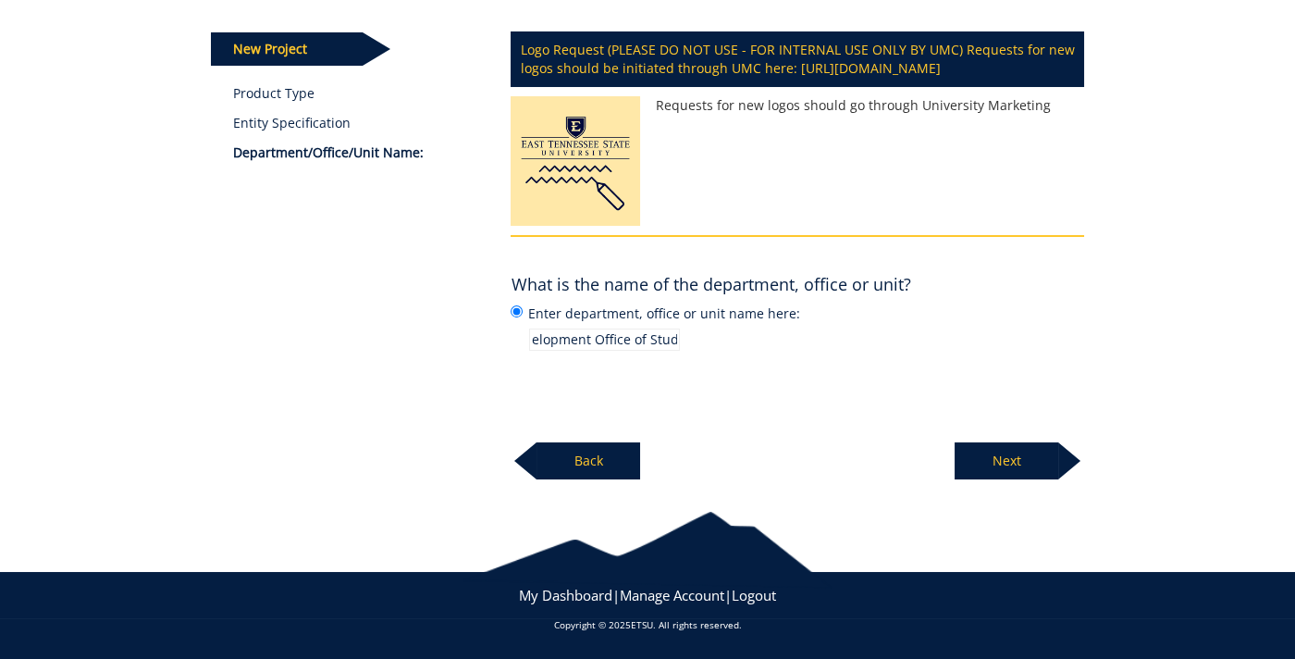
scroll to position [247, 0]
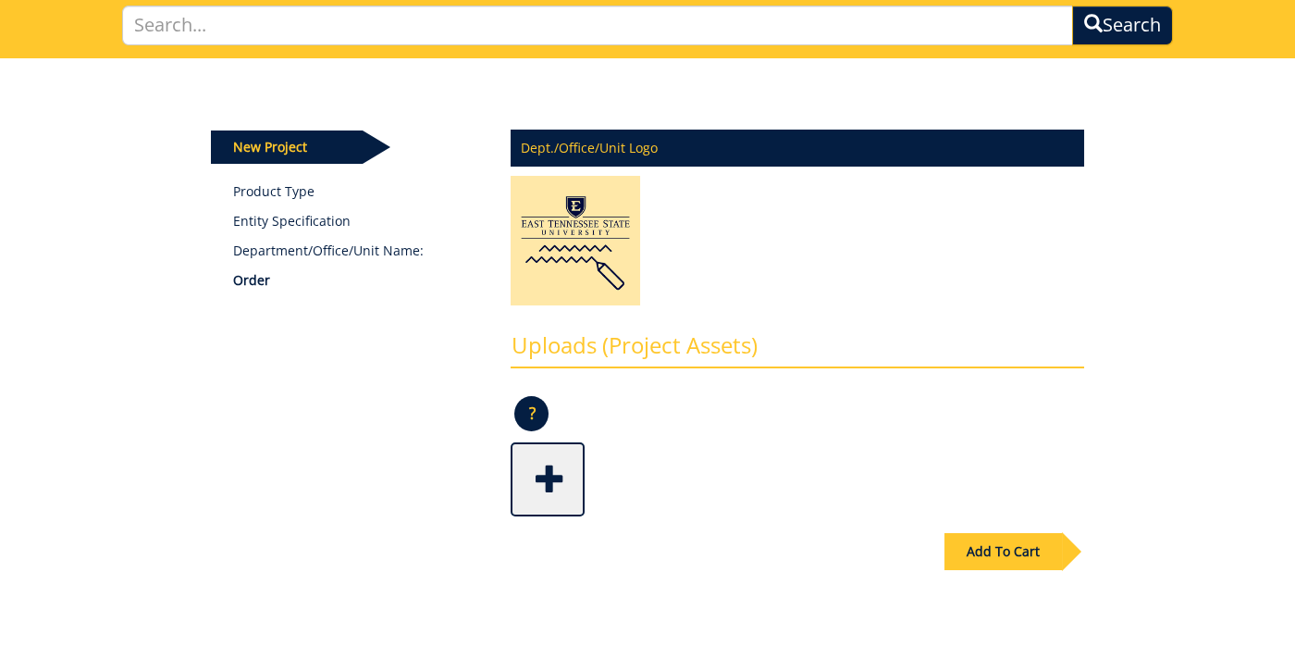
scroll to position [315, 0]
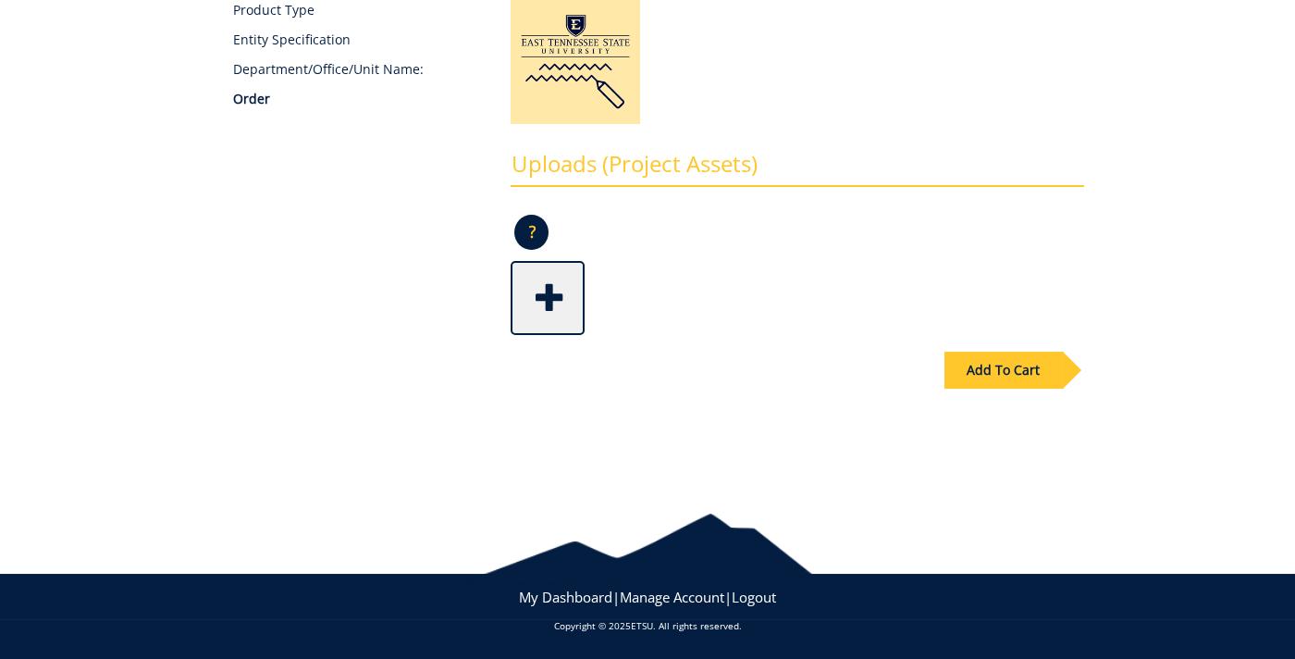
click at [990, 368] on div "Add To Cart" at bounding box center [1002, 369] width 117 height 37
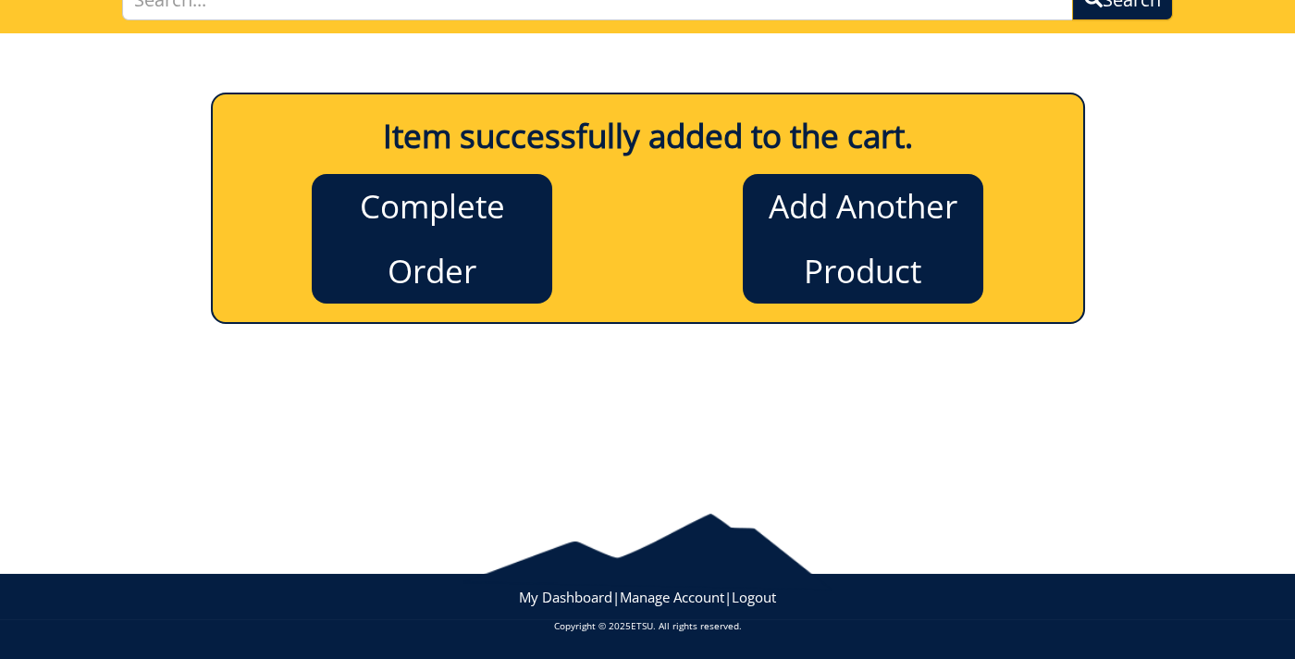
scroll to position [151, 0]
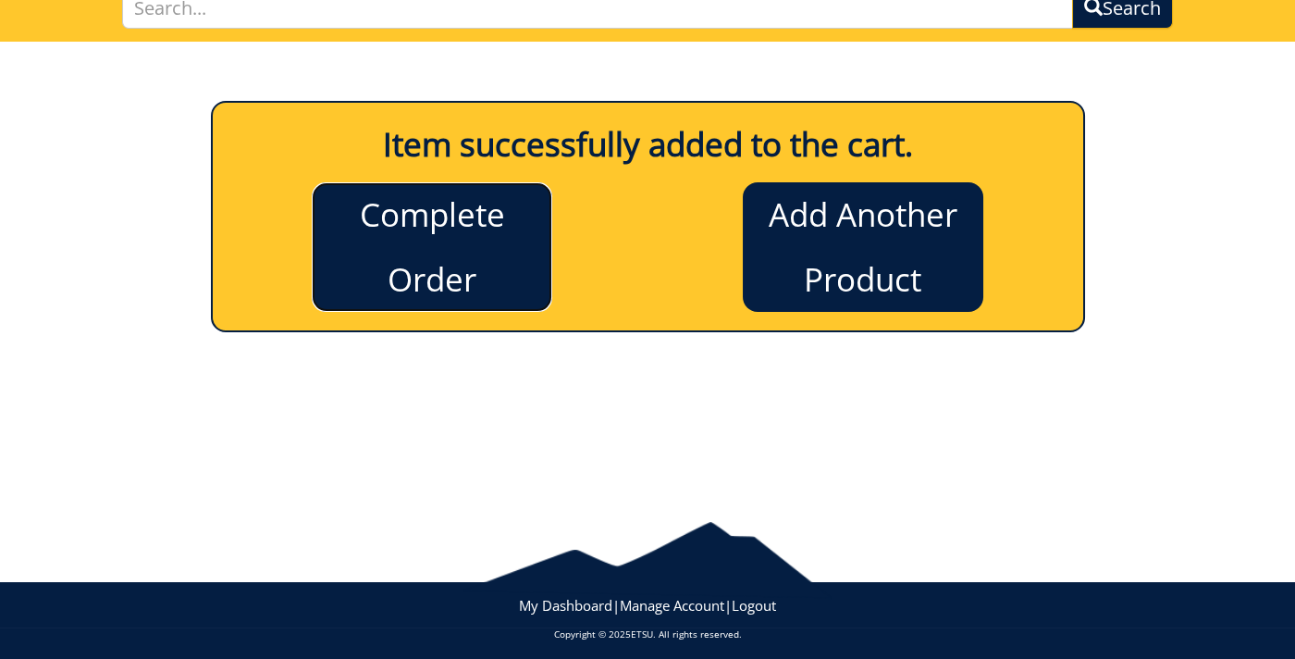
click at [450, 247] on link "Complete Order" at bounding box center [432, 246] width 240 height 129
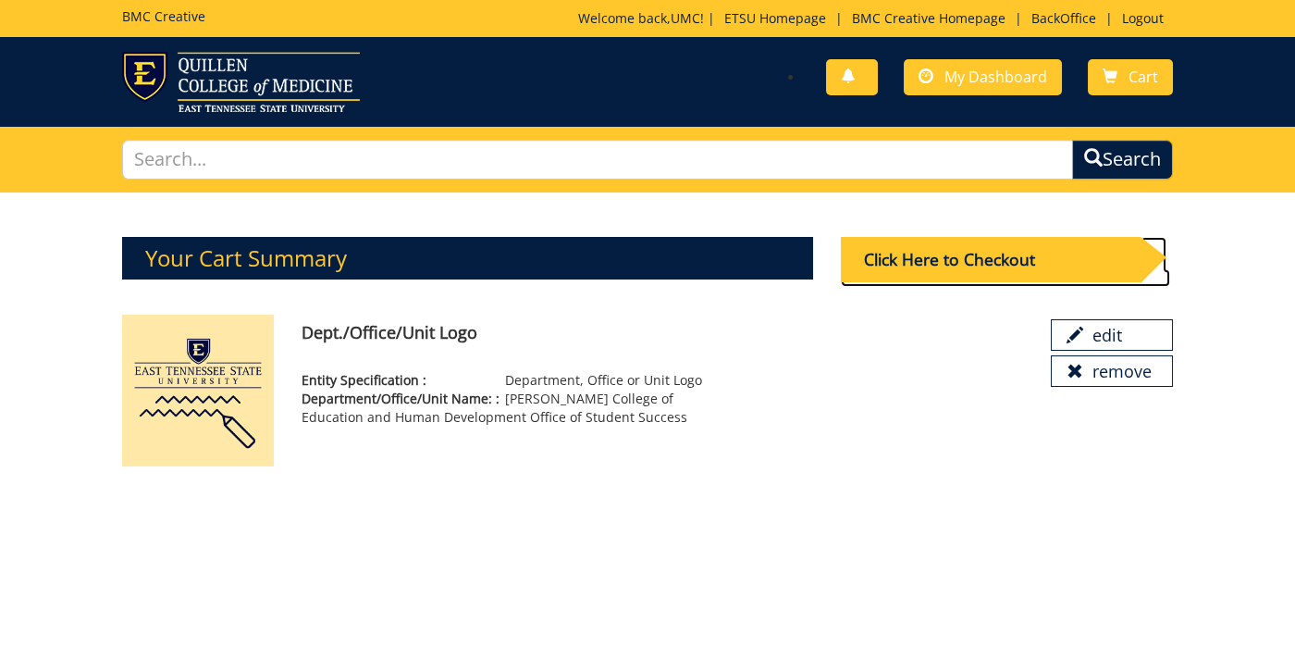
click at [931, 263] on div "Click Here to Checkout" at bounding box center [991, 259] width 300 height 45
click at [890, 259] on div "Click Here to Checkout" at bounding box center [991, 259] width 300 height 45
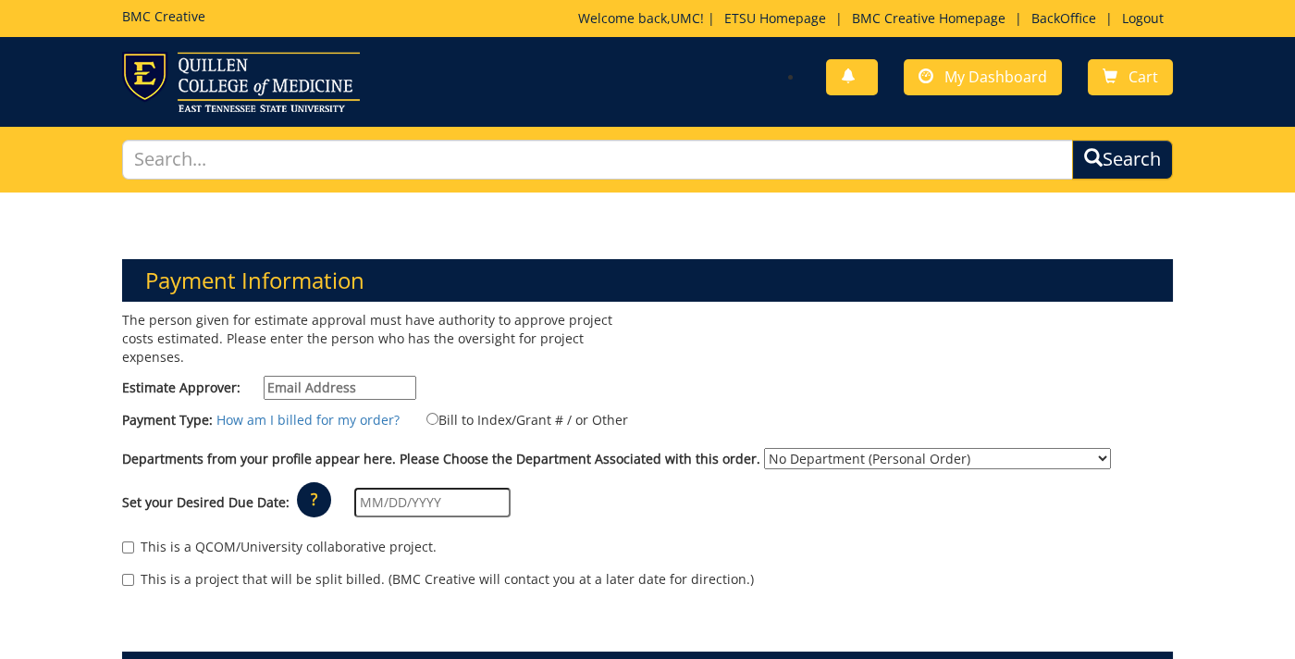
click at [299, 376] on input "Estimate Approver:" at bounding box center [340, 388] width 153 height 24
type input "[EMAIL_ADDRESS][DOMAIN_NAME]"
click at [428, 413] on input "Bill to Index/Grant # / or Other" at bounding box center [432, 419] width 12 height 12
radio input "true"
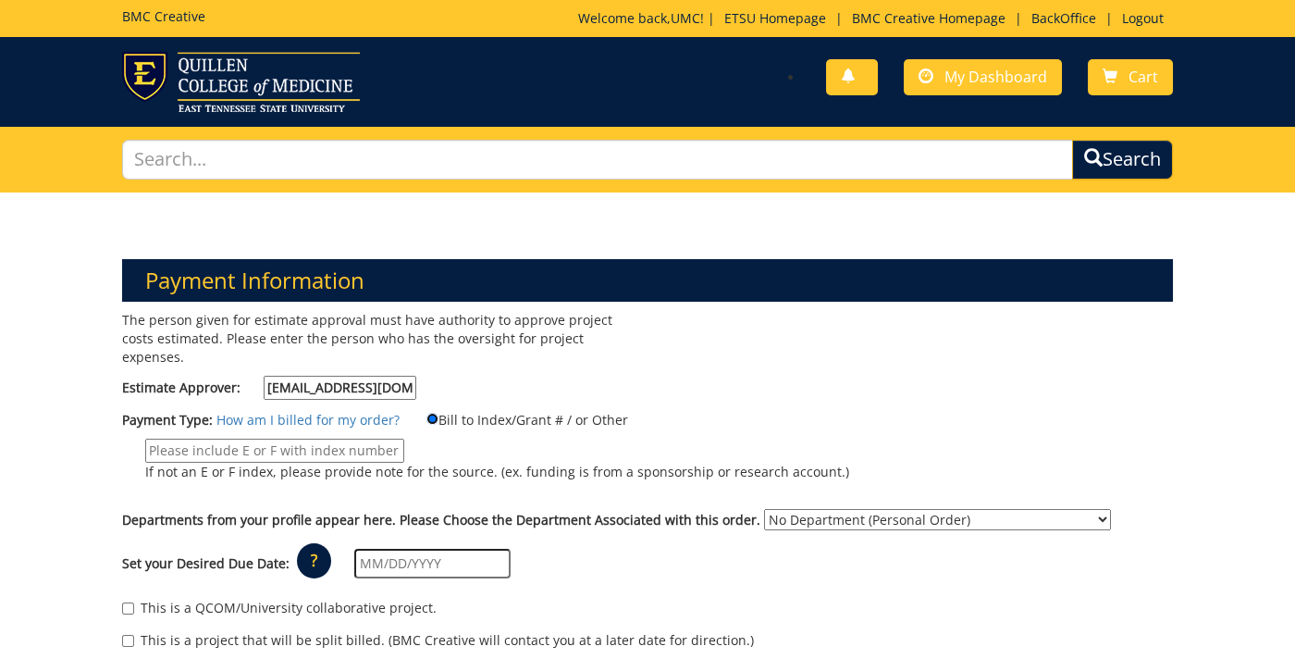
scroll to position [3, 0]
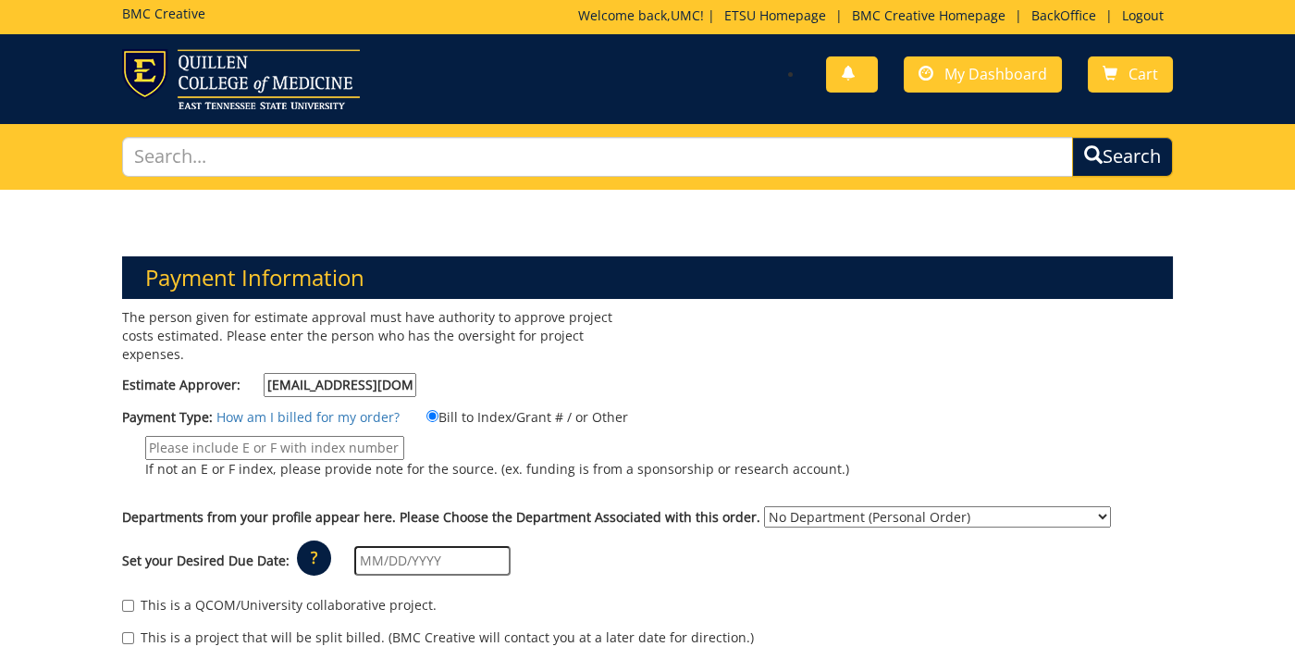
click at [340, 436] on input "If not an E or F index, please provide note for the source. (ex. funding is fro…" at bounding box center [274, 448] width 259 height 24
type input "M"
type input "N/A"
click at [674, 464] on label "N/A If not an E or F index, please provide note for the source. (ex. funding is…" at bounding box center [485, 462] width 727 height 52
click at [404, 460] on input "N/A" at bounding box center [274, 448] width 259 height 24
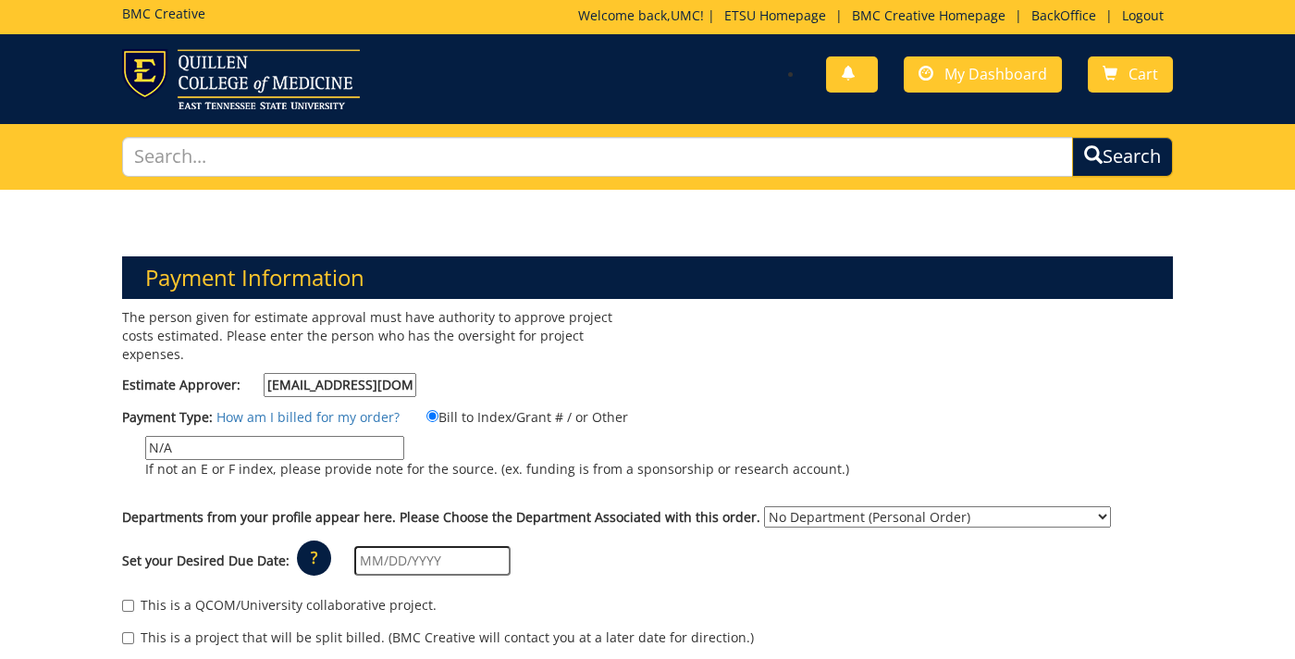
click at [764, 506] on select "No Department (Personal Order) Alumni (ALU) Arts and Sciences (CAS) Athletics (…" at bounding box center [937, 516] width 347 height 21
select select "63"
click option "[PERSON_NAME] College (CLE)" at bounding box center [0, 0] width 0 height 0
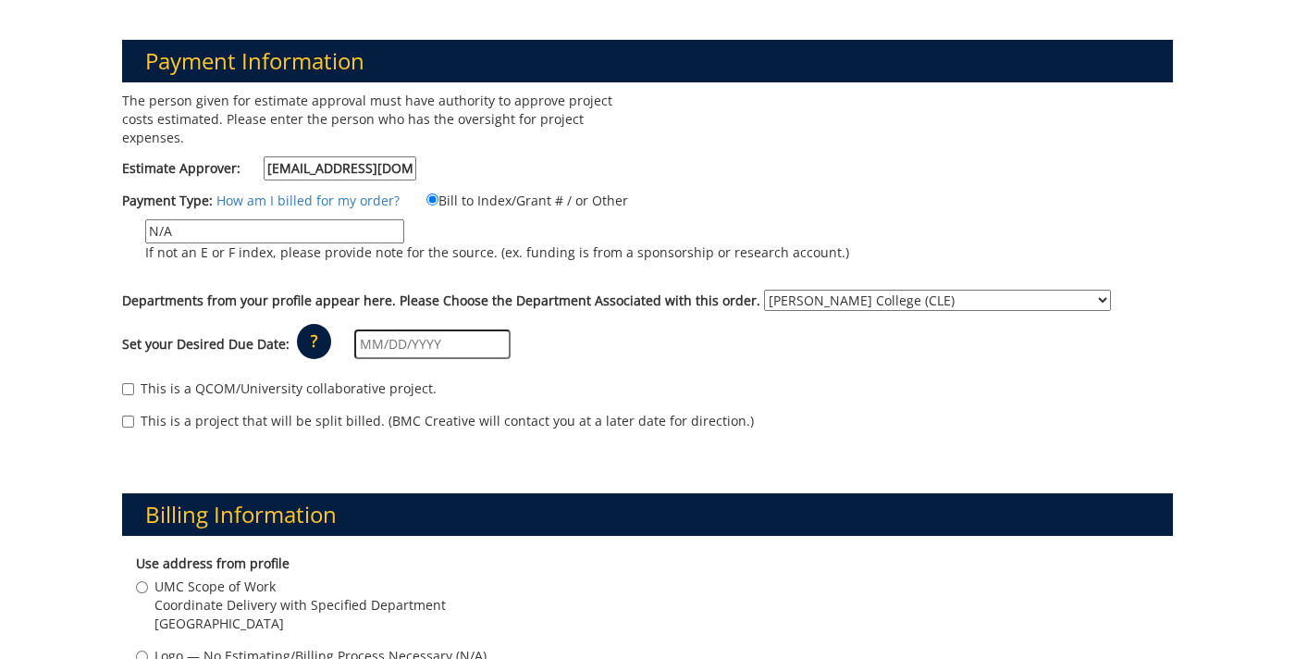
scroll to position [222, 0]
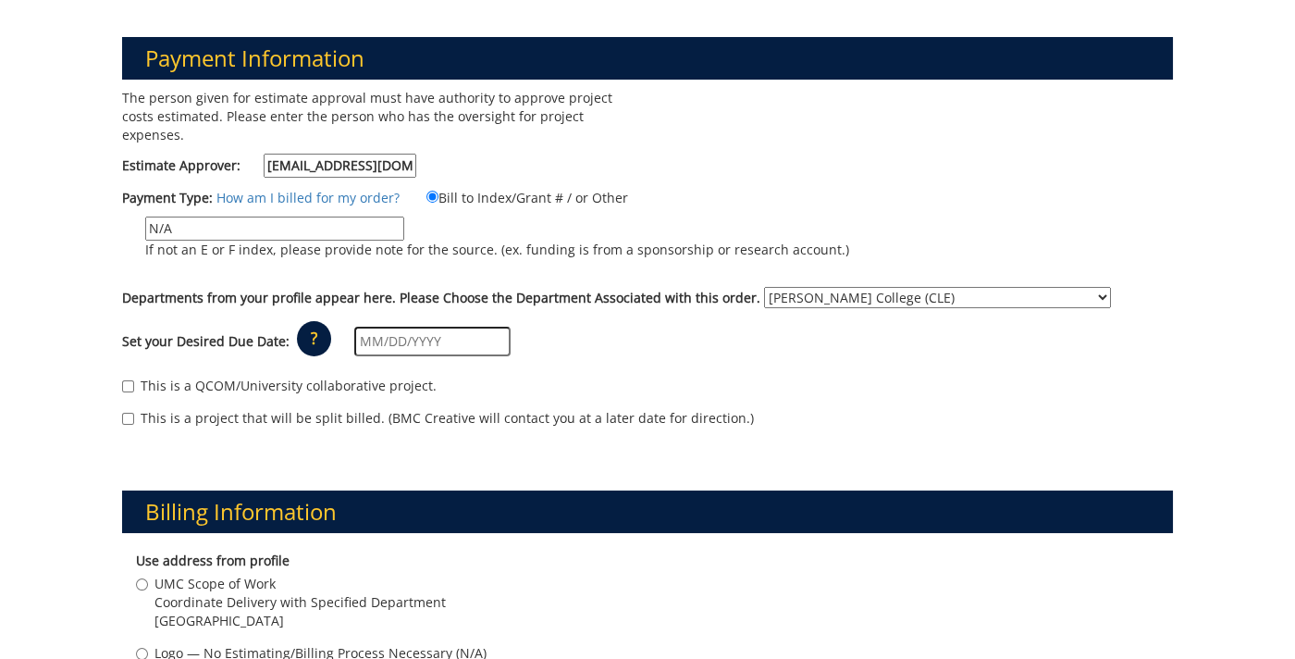
click at [413, 339] on div "Set your Desired Due Date: ? × How long will my project take to finish? : Pleas…" at bounding box center [647, 341] width 1079 height 51
click at [406, 327] on input "text" at bounding box center [432, 342] width 156 height 30
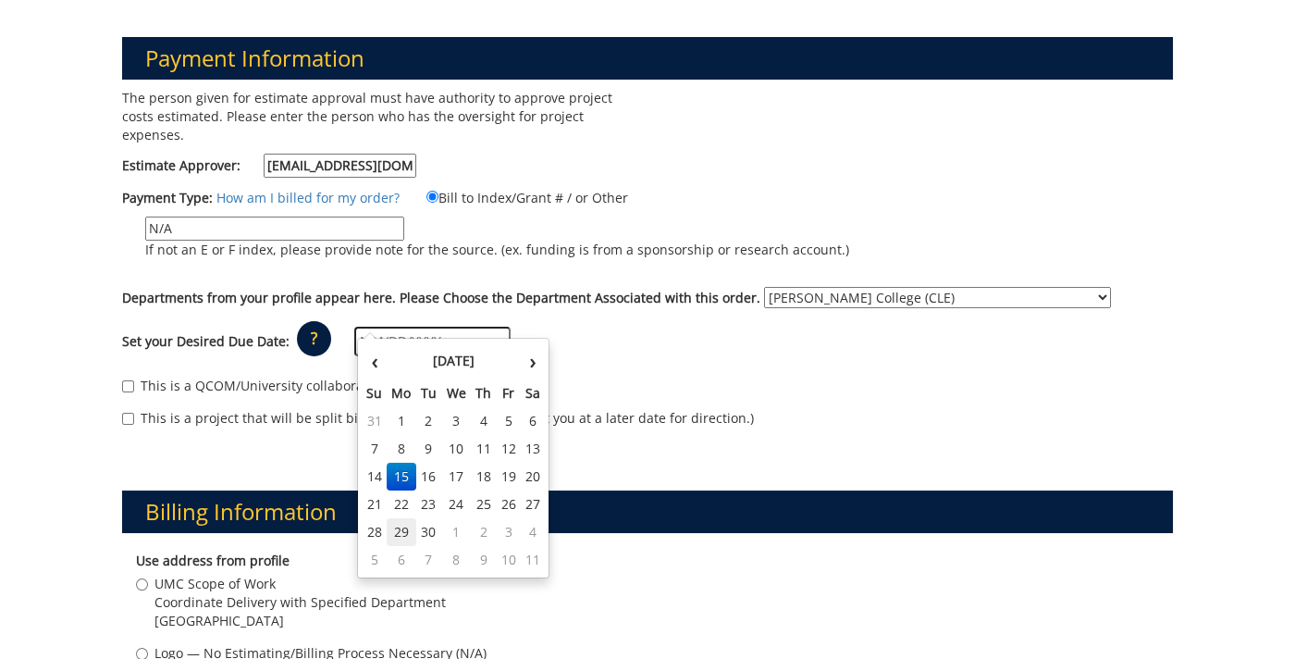
click at [397, 538] on td "29" at bounding box center [402, 532] width 30 height 28
type input "[DATE]"
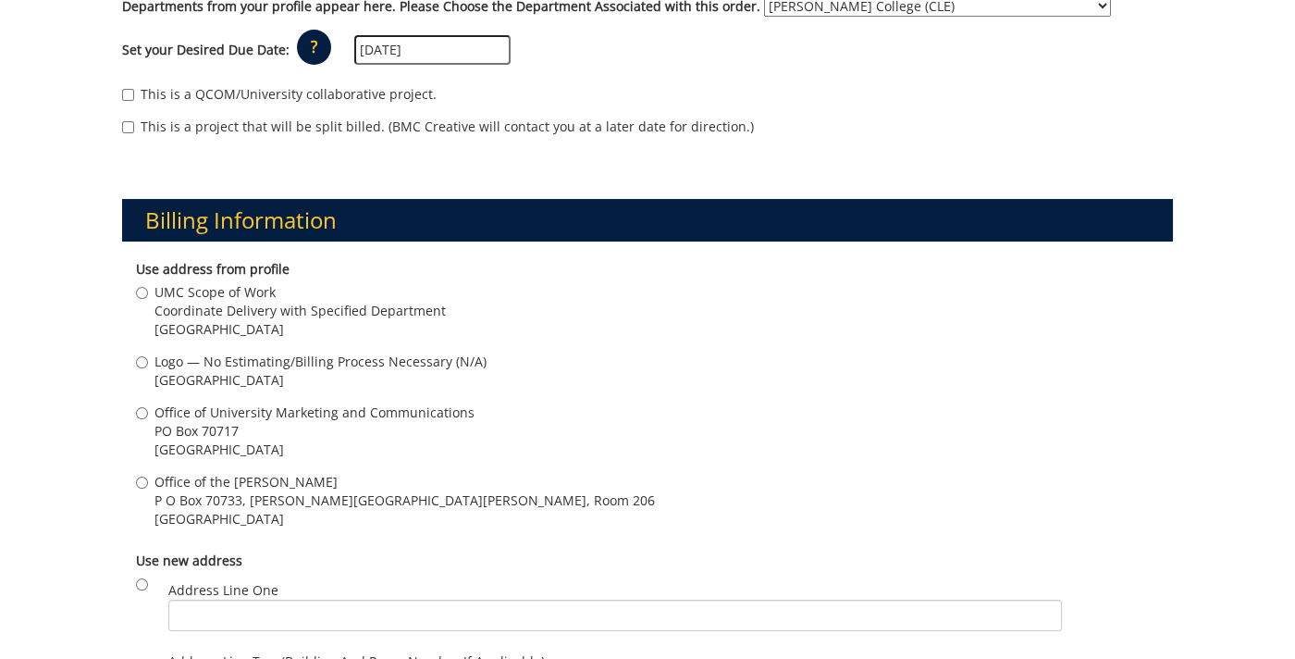
scroll to position [527, 0]
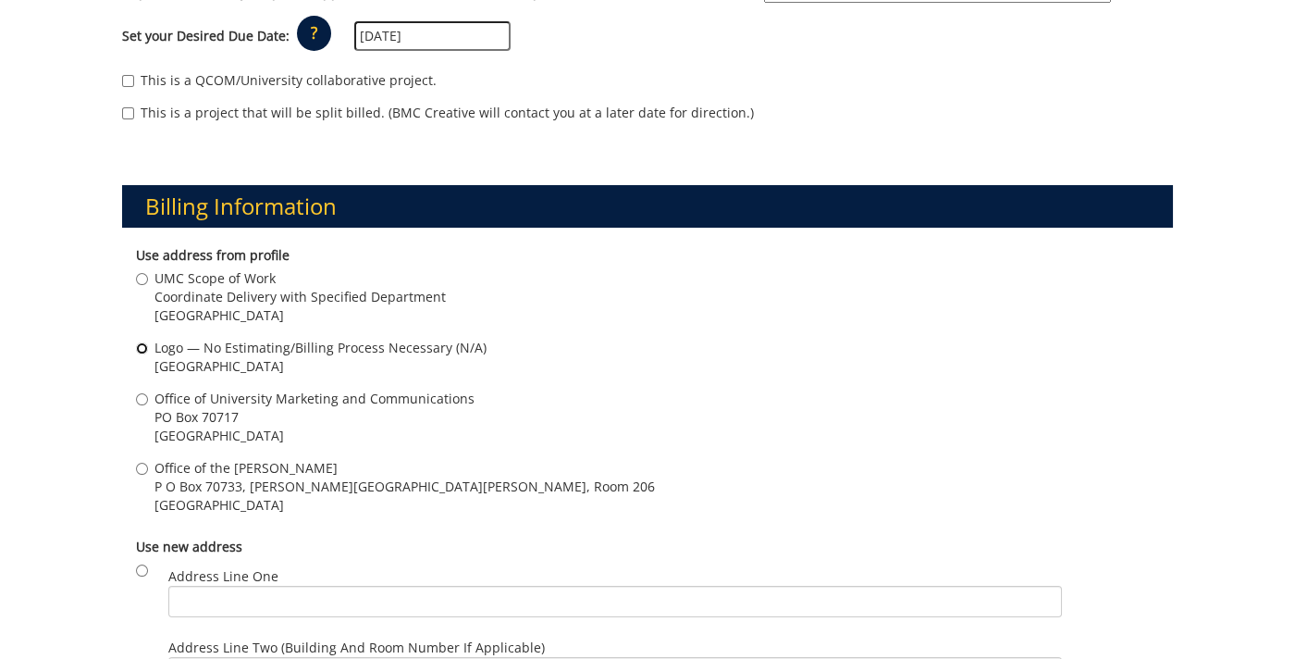
click at [142, 342] on input "Logo — No Estimating/Billing Process Necessary (N/A) [GEOGRAPHIC_DATA]" at bounding box center [142, 348] width 12 height 12
radio input "true"
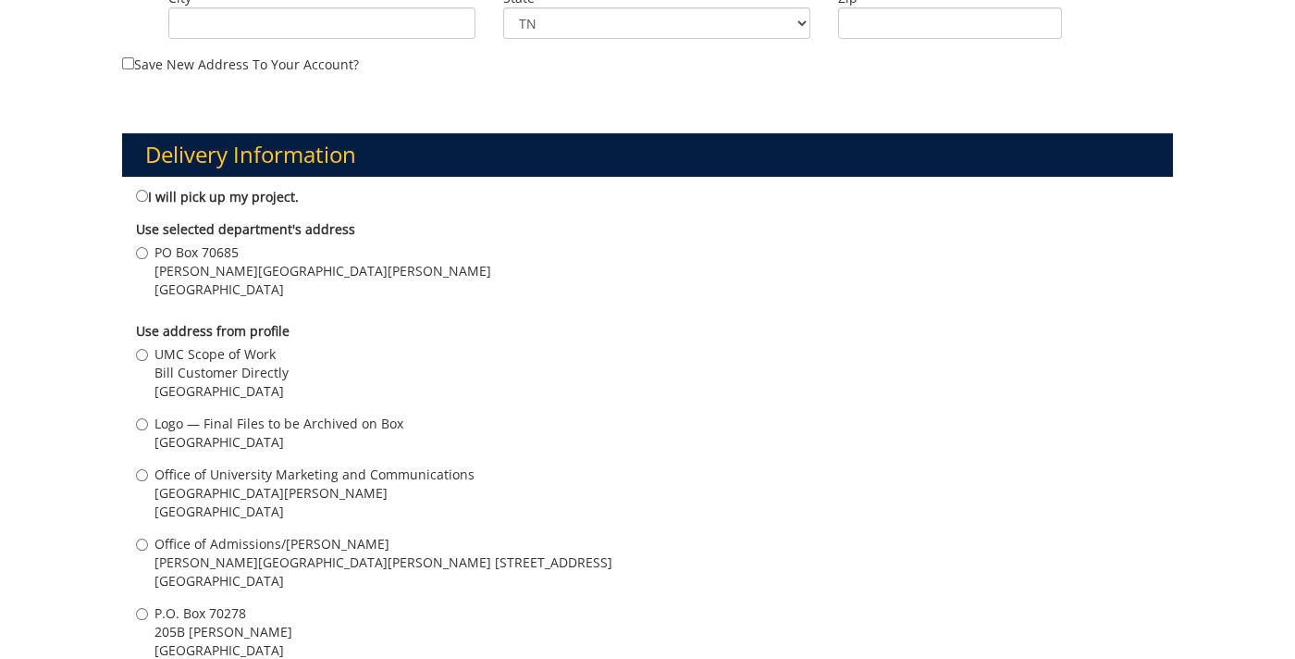
scroll to position [1287, 0]
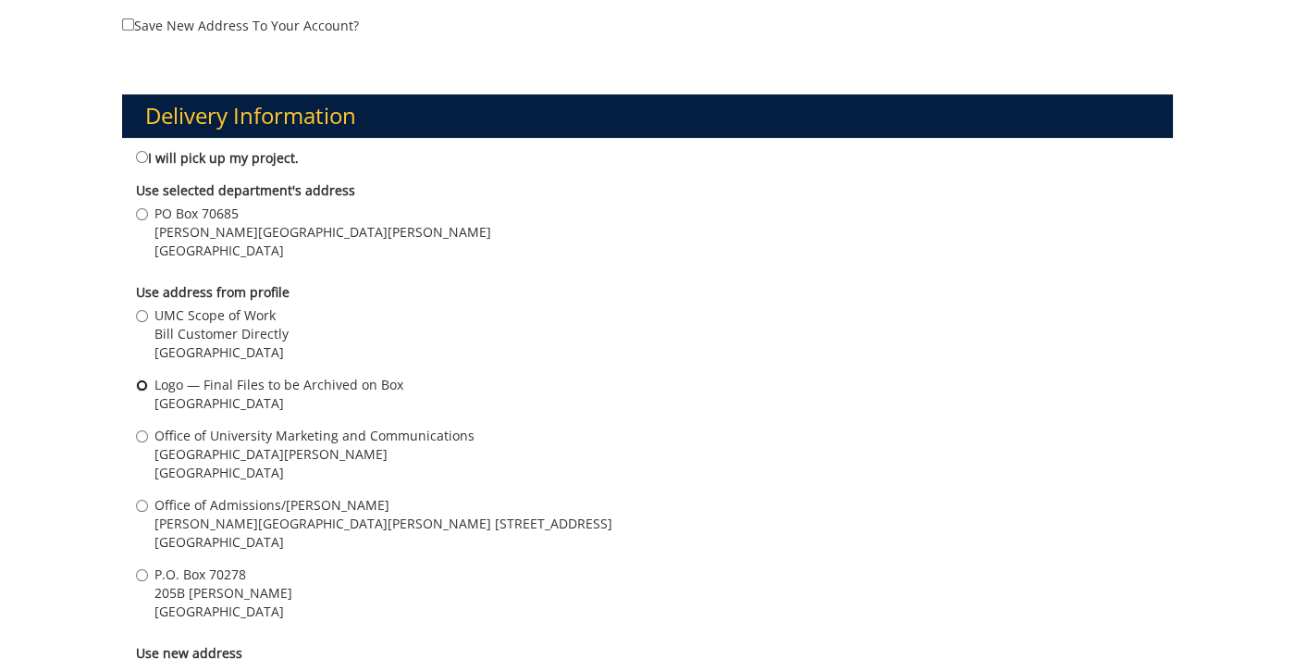
click at [146, 379] on input "Logo — Final Files to be Archived on [GEOGRAPHIC_DATA]" at bounding box center [142, 385] width 12 height 12
radio input "true"
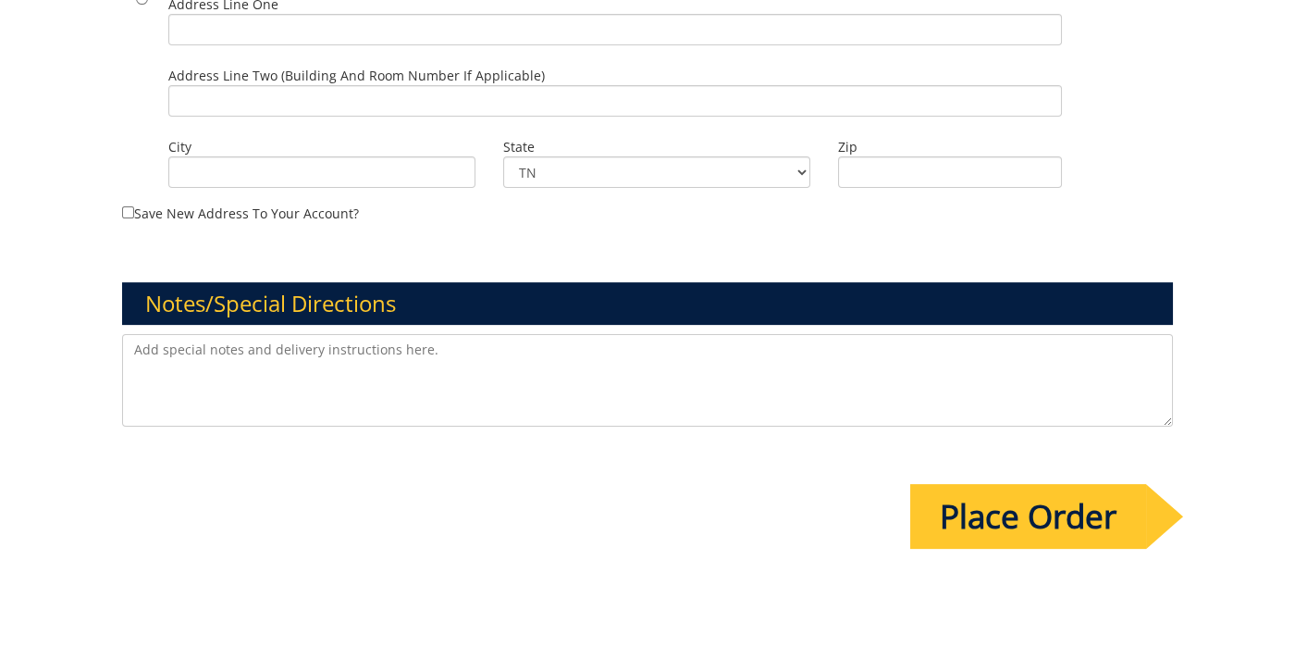
scroll to position [1967, 0]
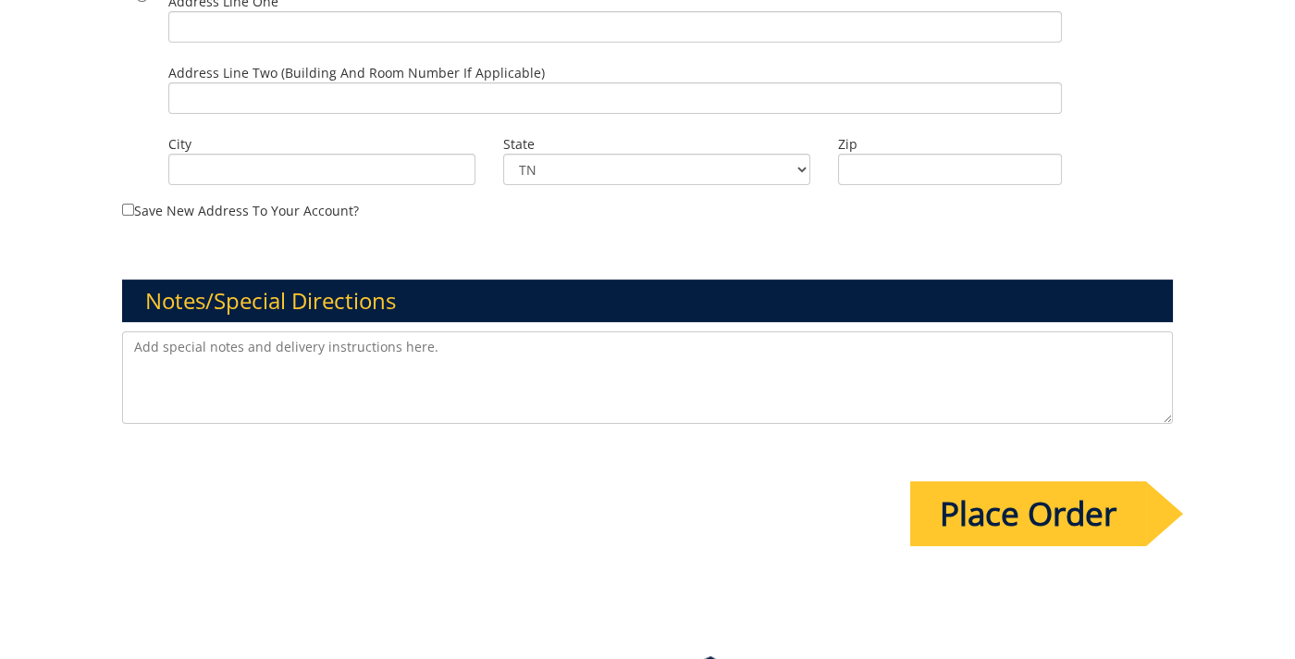
click at [153, 339] on textarea at bounding box center [648, 377] width 1052 height 92
paste textarea "[PERSON_NAME] College of Education and Human Development Office of Student Succ…"
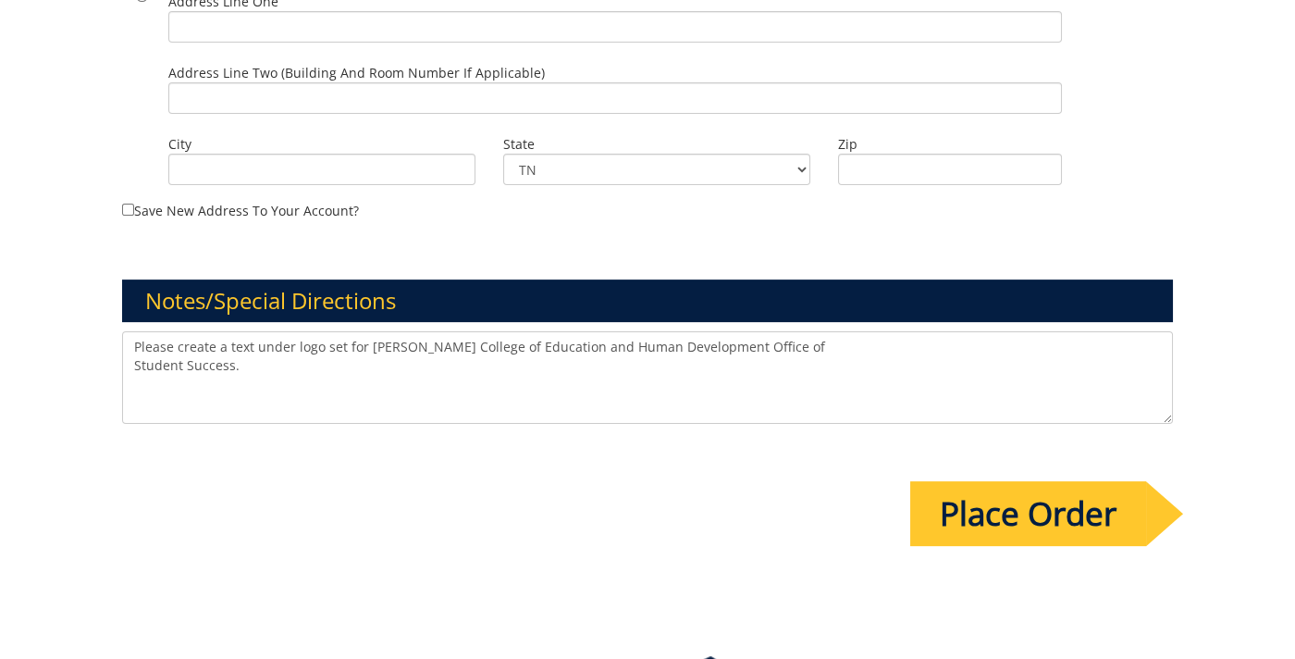
click at [135, 345] on textarea "Please create a text under logo set for [PERSON_NAME] College of Education and …" at bounding box center [648, 377] width 1052 height 92
click at [903, 331] on textarea "Please create a text under logo set for [PERSON_NAME] College of Education and …" at bounding box center [648, 377] width 1052 height 92
paste textarea "[PERSON_NAME] College of Education and Human Development Office of Student Succ…"
drag, startPoint x: 869, startPoint y: 324, endPoint x: 879, endPoint y: 327, distance: 10.5
click at [869, 331] on textarea "Please create a text under logo set for [PERSON_NAME] College of Education and …" at bounding box center [648, 377] width 1052 height 92
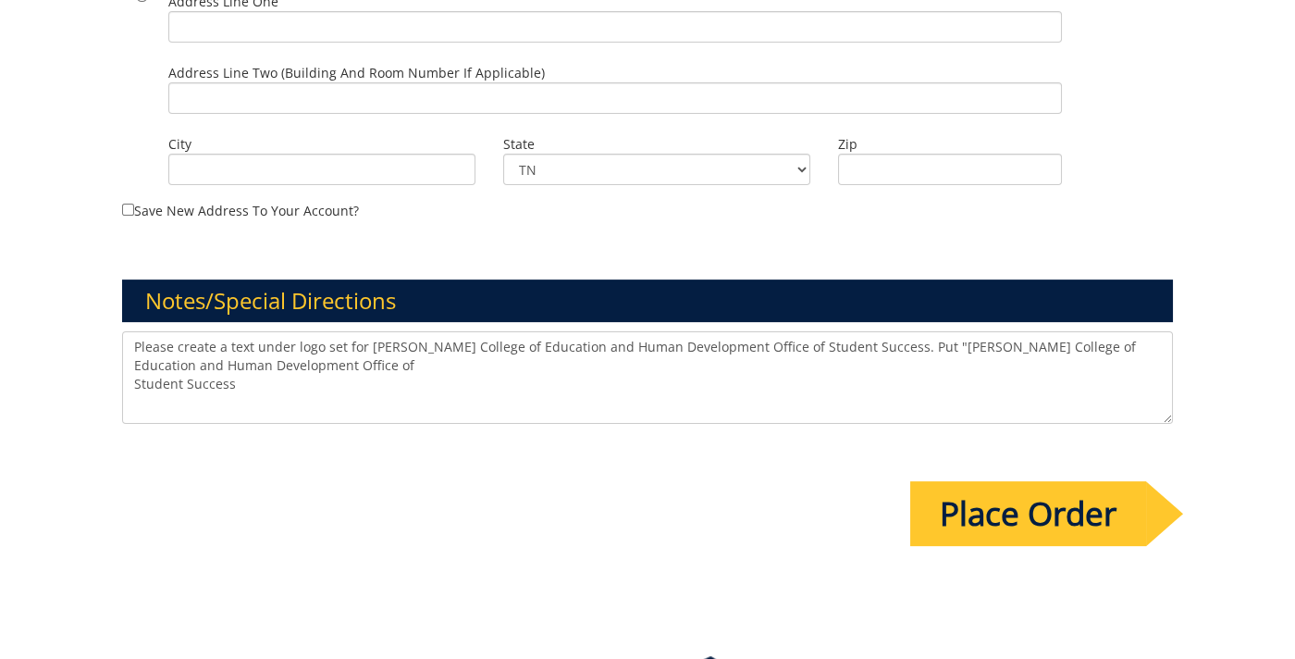
click at [214, 342] on textarea "Please create a text under logo set for [PERSON_NAME] College of Education and …" at bounding box center [648, 377] width 1052 height 92
click at [132, 362] on textarea "Please create a text under logo set for [PERSON_NAME] College of Education and …" at bounding box center [648, 377] width 1052 height 92
drag, startPoint x: 560, startPoint y: 339, endPoint x: 573, endPoint y: 351, distance: 17.7
click at [560, 340] on textarea "Please create a text under logo set for [PERSON_NAME] College of Education and …" at bounding box center [648, 377] width 1052 height 92
drag, startPoint x: 568, startPoint y: 342, endPoint x: 125, endPoint y: 317, distance: 443.8
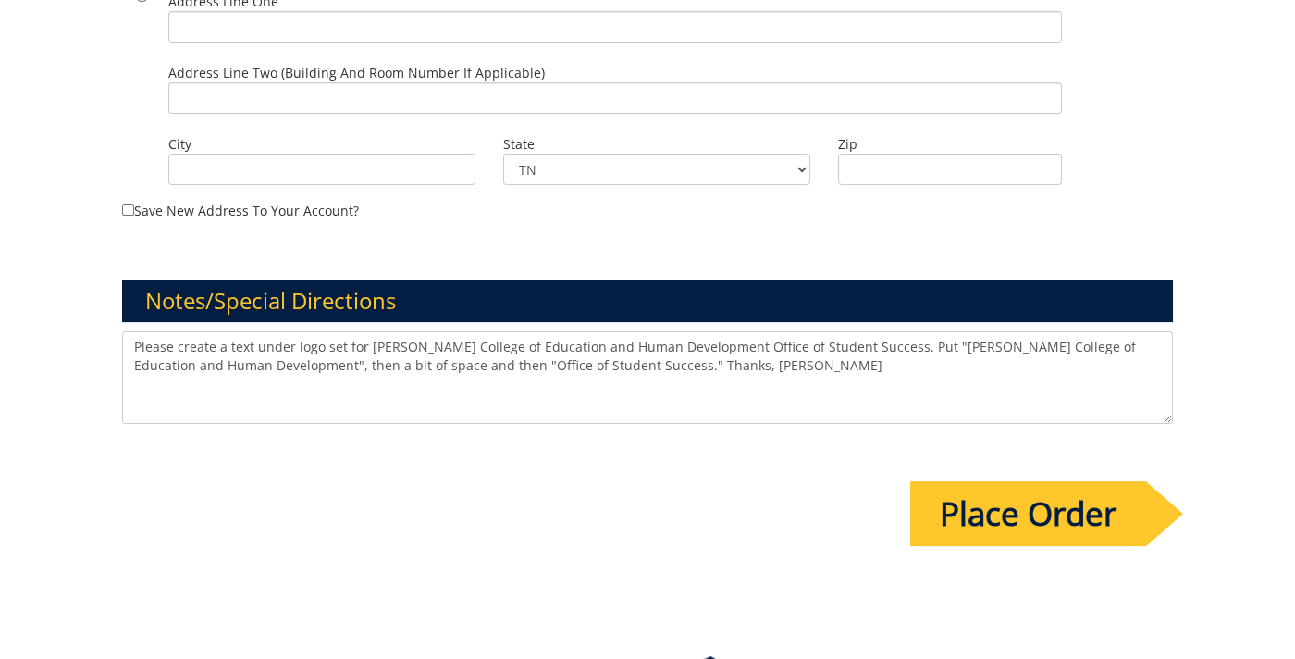
click at [125, 331] on textarea "Please create a text under logo set for [PERSON_NAME] College of Education and …" at bounding box center [648, 377] width 1052 height 92
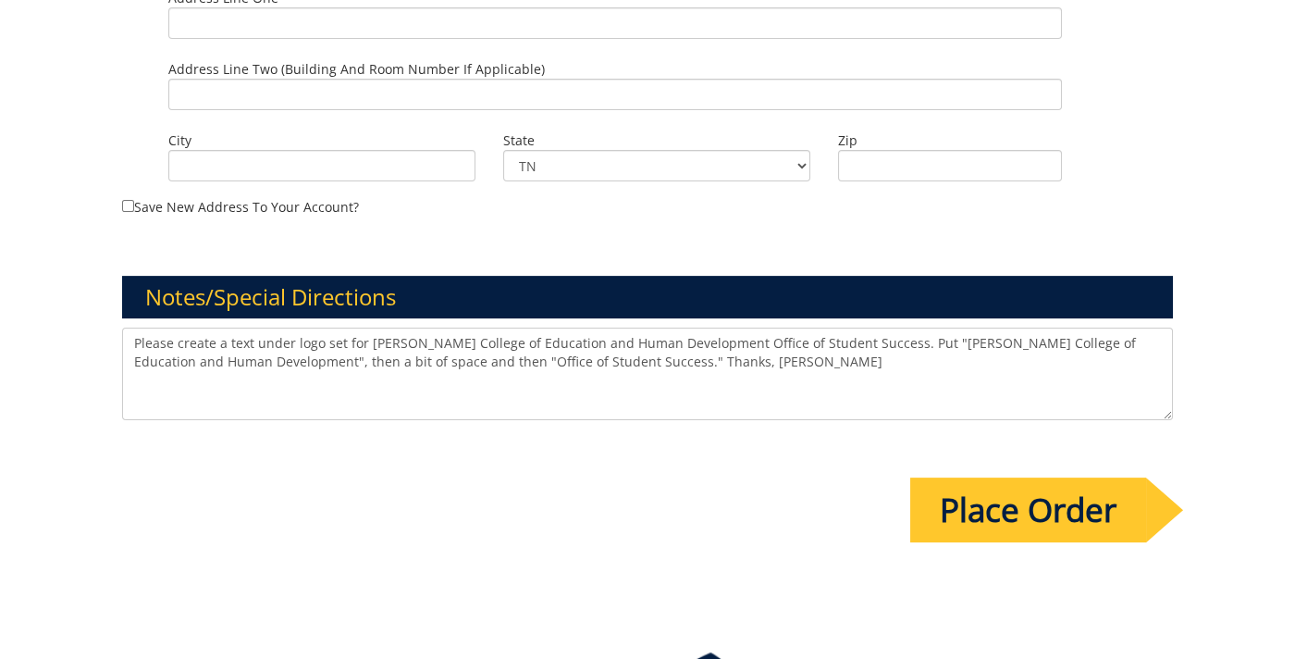
scroll to position [1969, 0]
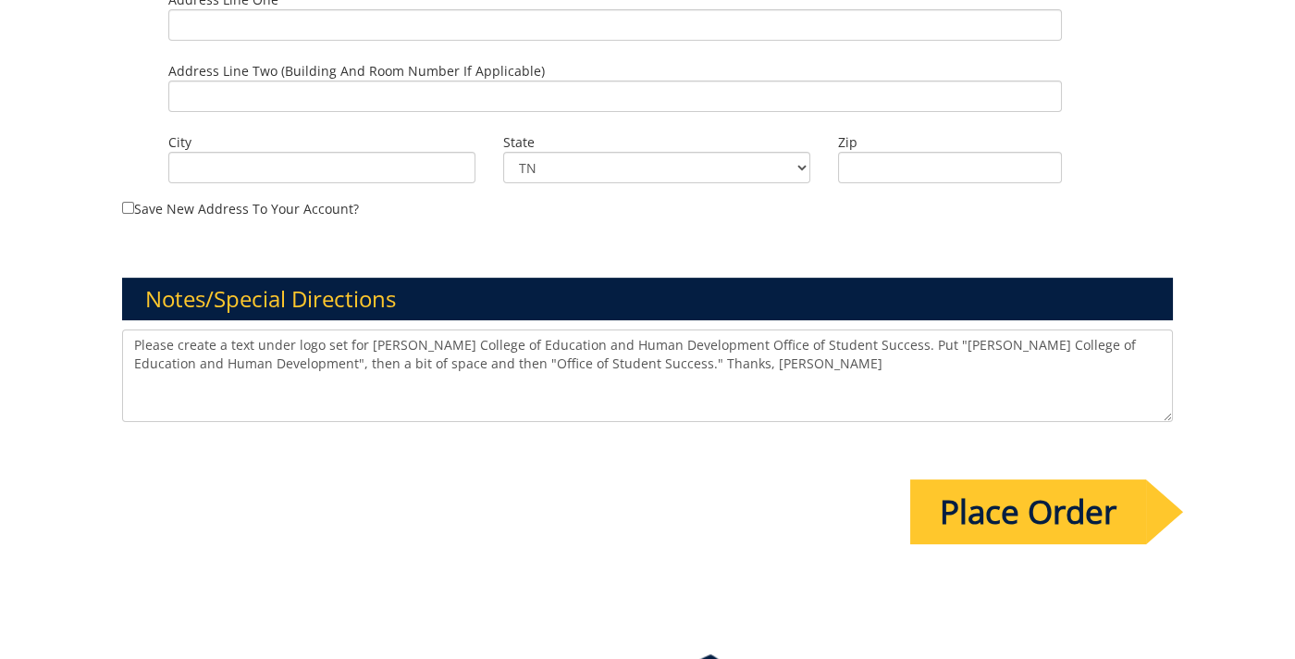
click at [704, 354] on textarea "Please create a text under logo set for [PERSON_NAME] College of Education and …" at bounding box center [648, 375] width 1052 height 92
click at [366, 329] on textarea "Please create a text under logo set for [PERSON_NAME] College of Education and …" at bounding box center [648, 375] width 1052 height 92
click at [711, 329] on textarea "Please create a text under logo set for "[PERSON_NAME] College of Education and…" at bounding box center [648, 375] width 1052 height 92
click at [875, 329] on textarea "Please create a text under logo set for "[PERSON_NAME] College of Education and…" at bounding box center [648, 375] width 1052 height 92
drag, startPoint x: 268, startPoint y: 342, endPoint x: 280, endPoint y: 355, distance: 17.7
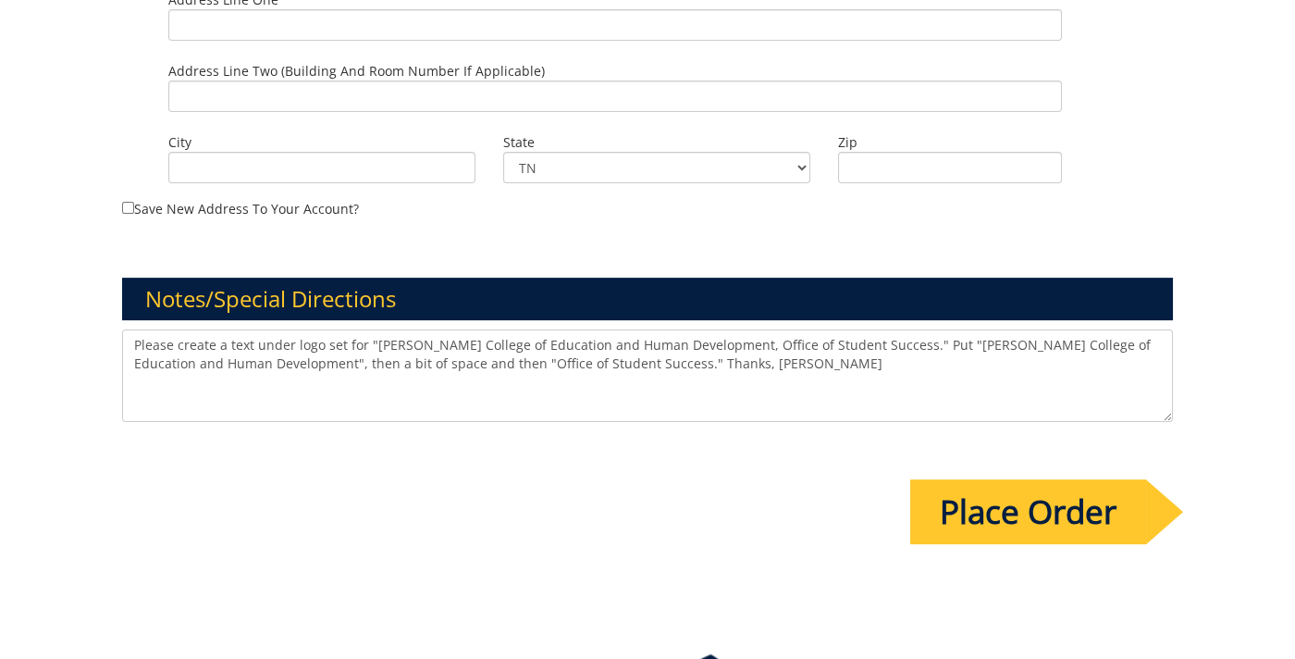
click at [268, 343] on textarea "Please create a text under logo set for "[PERSON_NAME] College of Education and…" at bounding box center [648, 375] width 1052 height 92
click at [467, 340] on textarea "Please create a text under logo set for "[PERSON_NAME] College of Education and…" at bounding box center [648, 375] width 1052 height 92
click at [618, 345] on textarea "Please create a text under logo set for "[PERSON_NAME] College of Education and…" at bounding box center [648, 375] width 1052 height 92
click at [752, 382] on textarea "Please create a text under logo set for "[PERSON_NAME] College of Education and…" at bounding box center [648, 375] width 1052 height 92
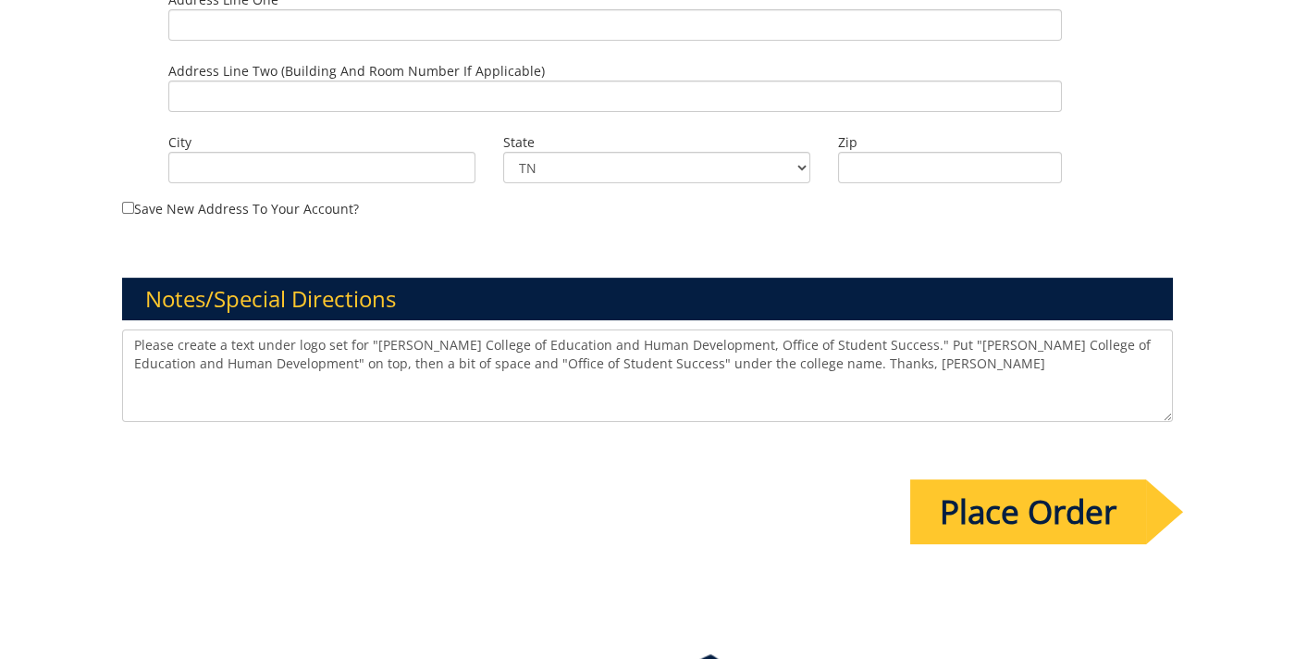
drag, startPoint x: 693, startPoint y: 338, endPoint x: 150, endPoint y: 310, distance: 543.7
click at [131, 329] on textarea "Please create a text under logo set for "[PERSON_NAME] College of Education and…" at bounding box center [648, 375] width 1052 height 92
drag, startPoint x: 449, startPoint y: 351, endPoint x: 434, endPoint y: 350, distance: 14.8
click at [449, 351] on textarea "Please create a text under logo set for "[PERSON_NAME] College of Education and…" at bounding box center [648, 375] width 1052 height 92
drag, startPoint x: 428, startPoint y: 346, endPoint x: 432, endPoint y: 360, distance: 14.4
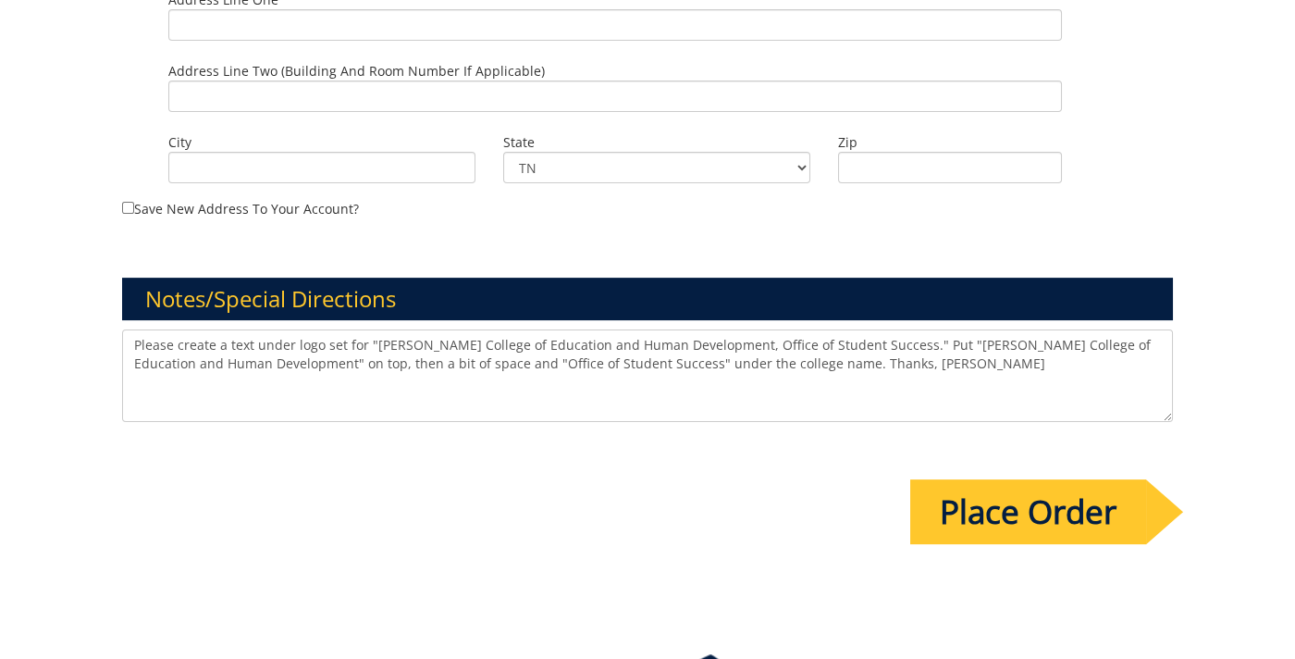
click at [428, 346] on textarea "Please create a text under logo set for "[PERSON_NAME] College of Education and…" at bounding box center [648, 375] width 1052 height 92
type textarea "Please create a text under logo set for "[PERSON_NAME] College of Education and…"
click at [995, 491] on input "Place Order" at bounding box center [1028, 511] width 236 height 65
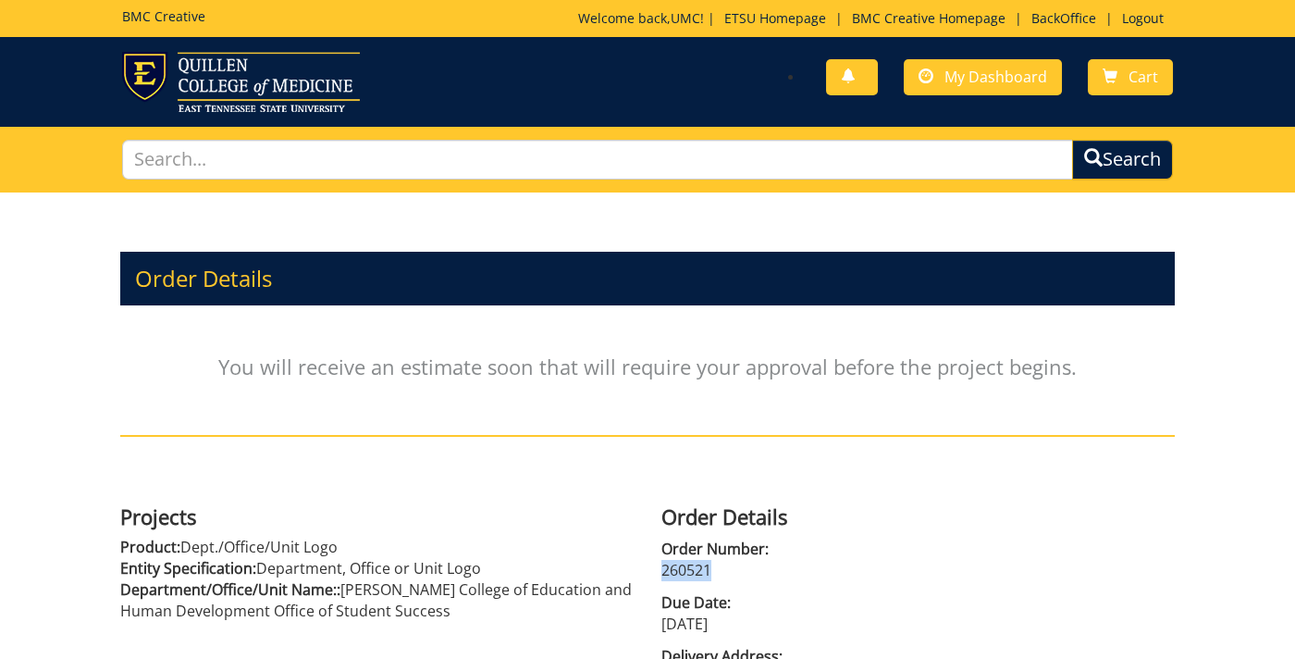
drag, startPoint x: 714, startPoint y: 568, endPoint x: 702, endPoint y: 579, distance: 16.4
click at [649, 569] on div "Order Details Order Number: 260521 Due Date: 09/29/2025 Delivery Address: Logo …" at bounding box center [917, 602] width 541 height 213
copy p "260521"
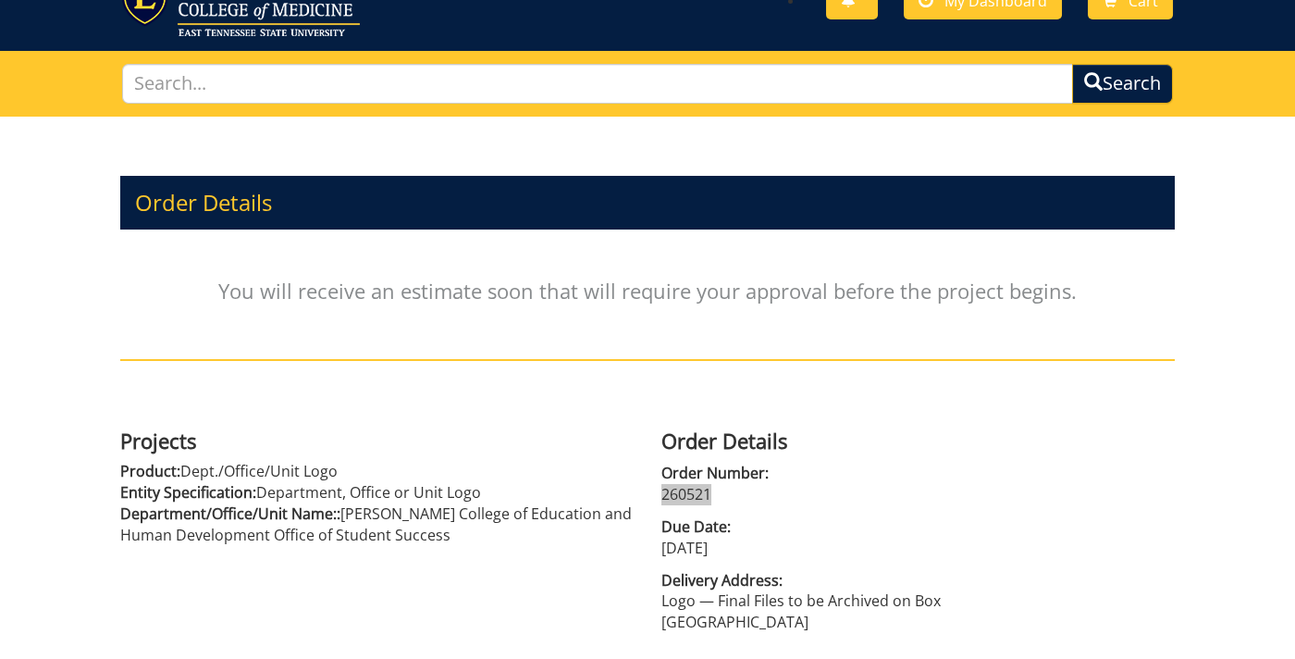
scroll to position [98, 0]
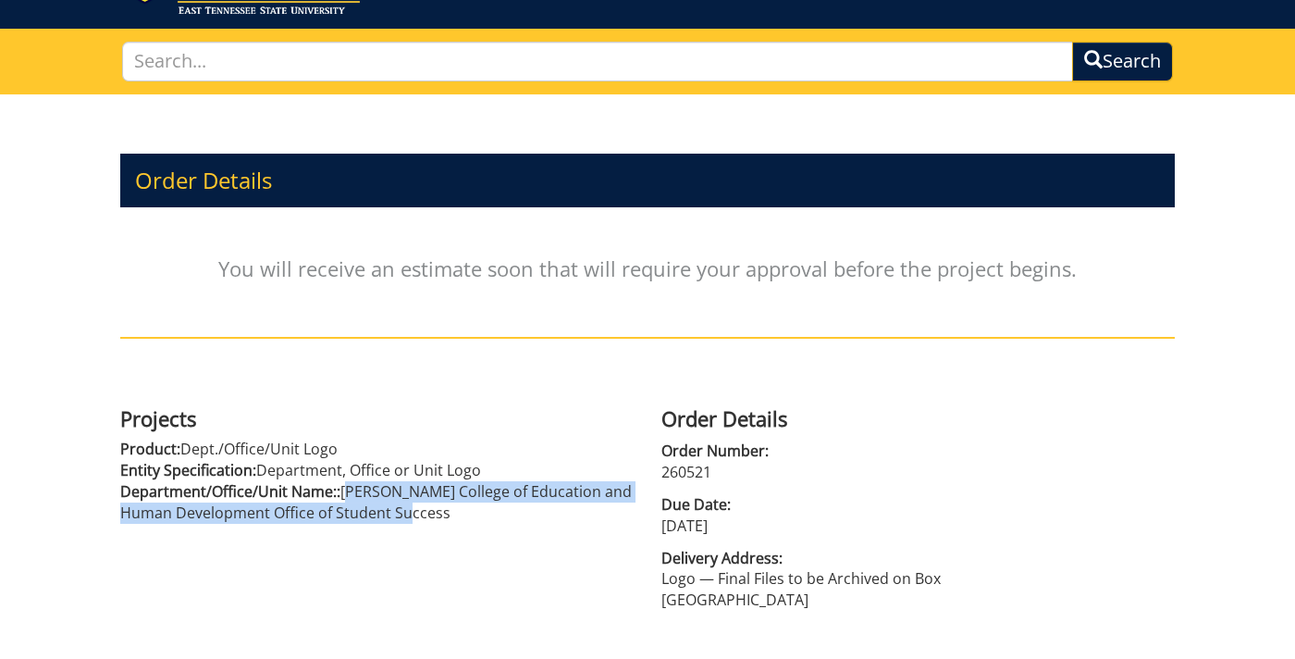
drag, startPoint x: 351, startPoint y: 487, endPoint x: 477, endPoint y: 506, distance: 128.1
click at [467, 512] on p "Department/Office/Unit Name:: Clemmer College of Education and Human Developmen…" at bounding box center [376, 502] width 513 height 43
copy p "Clemmer College of Education and Human Development Office of Student Success"
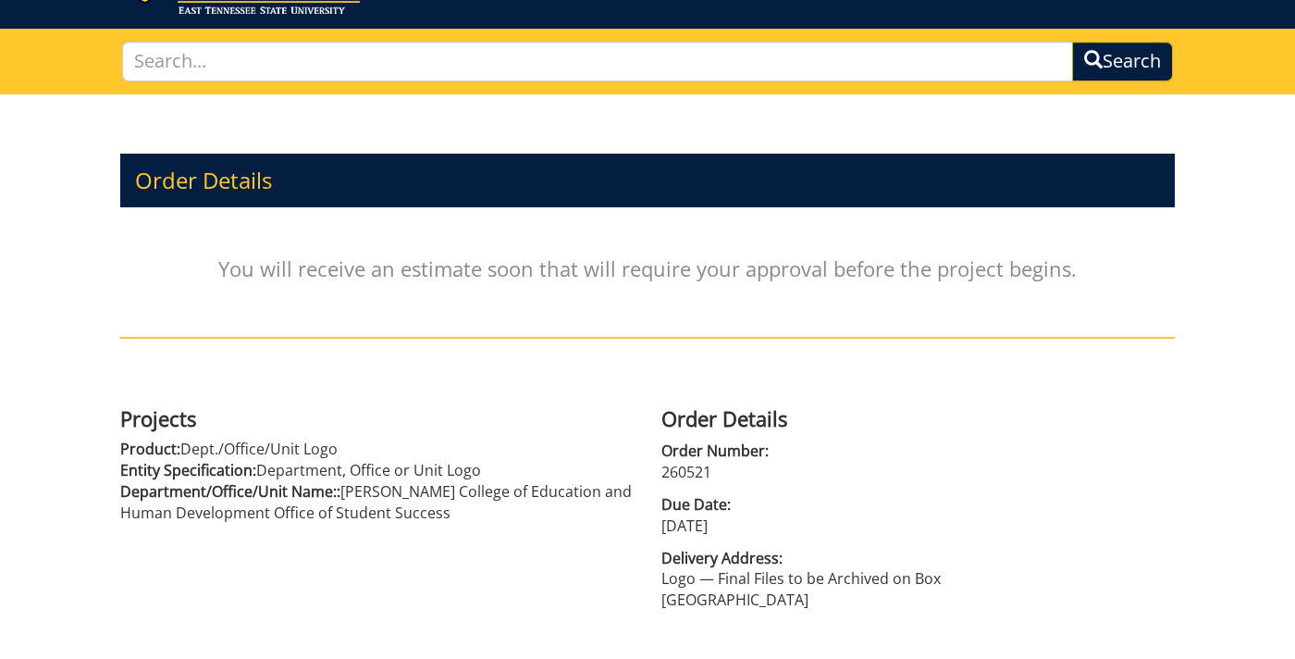
click at [1006, 451] on span "Order Number:" at bounding box center [917, 450] width 513 height 21
click at [68, 239] on div "Order Details You will receive an estimate soon that will require your approval…" at bounding box center [647, 442] width 1295 height 697
